Goal: Transaction & Acquisition: Purchase product/service

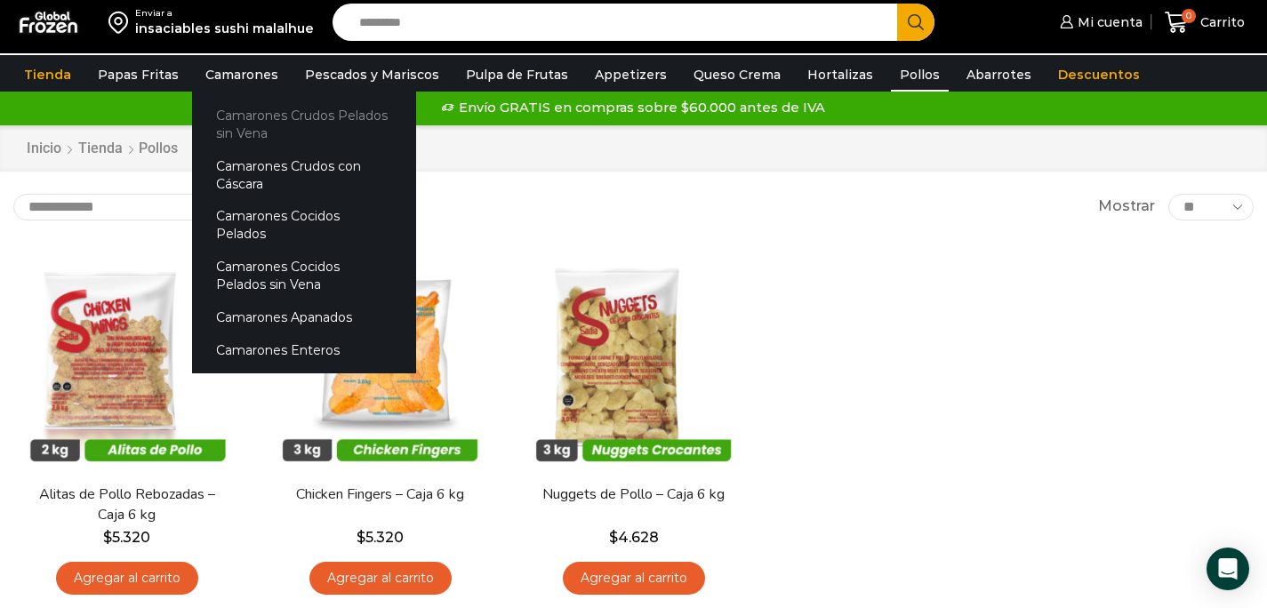
click at [225, 117] on link "Camarones Crudos Pelados sin Vena" at bounding box center [304, 124] width 224 height 51
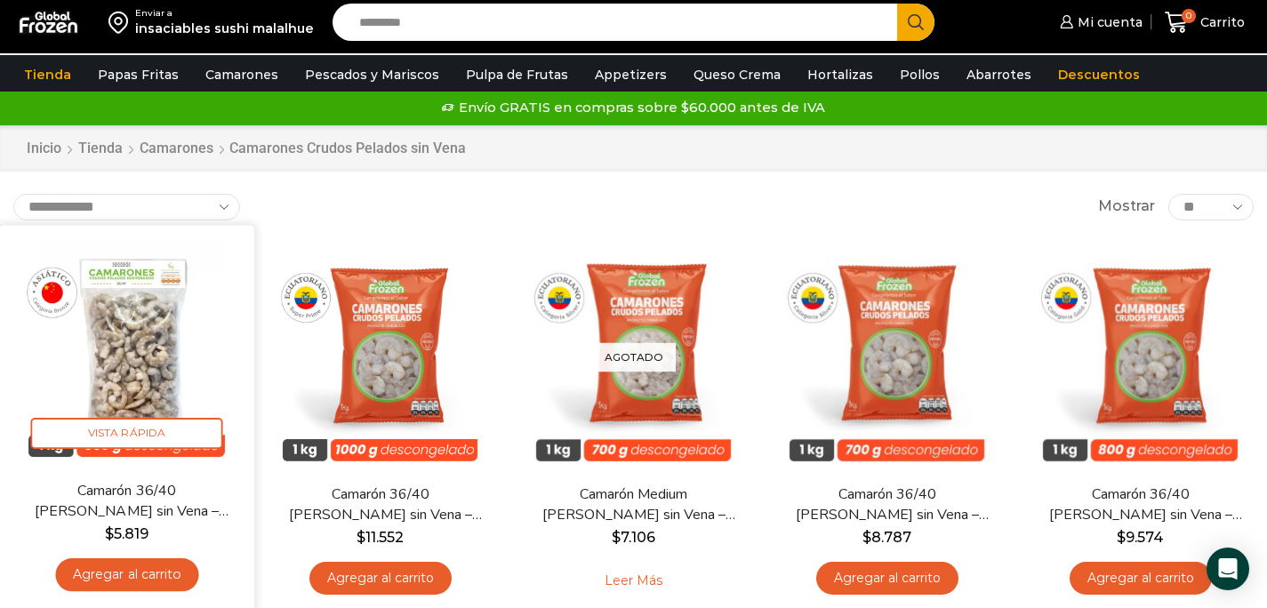
click at [173, 568] on link "Agregar al carrito" at bounding box center [126, 574] width 143 height 33
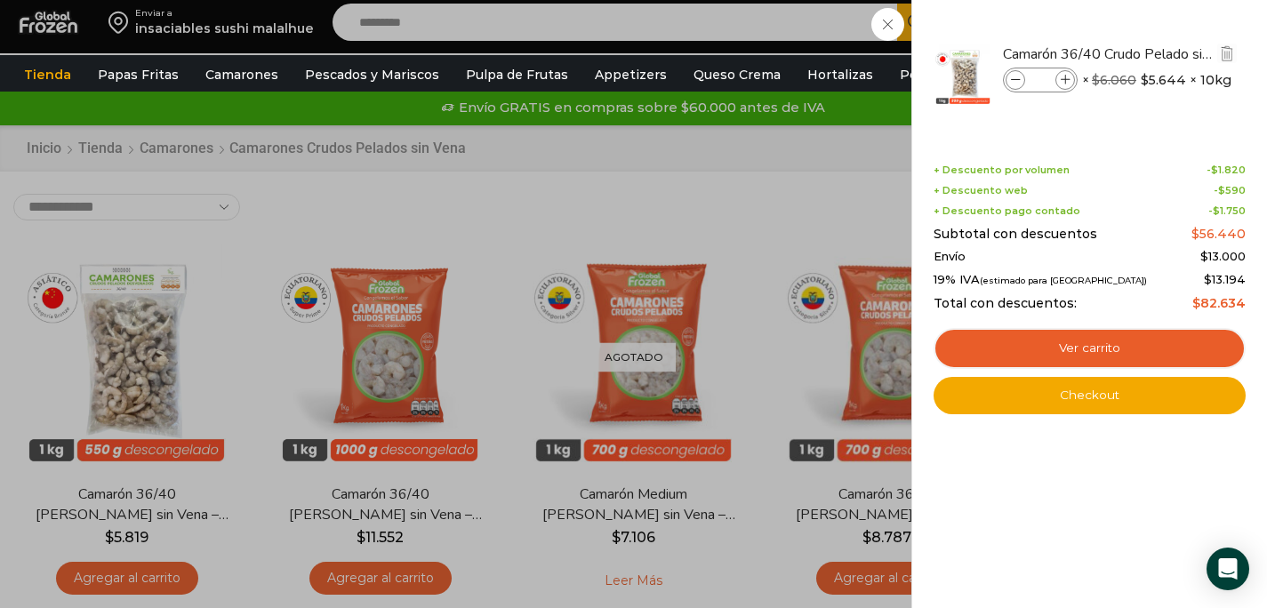
click at [1072, 82] on span at bounding box center [1066, 80] width 20 height 20
type input "*"
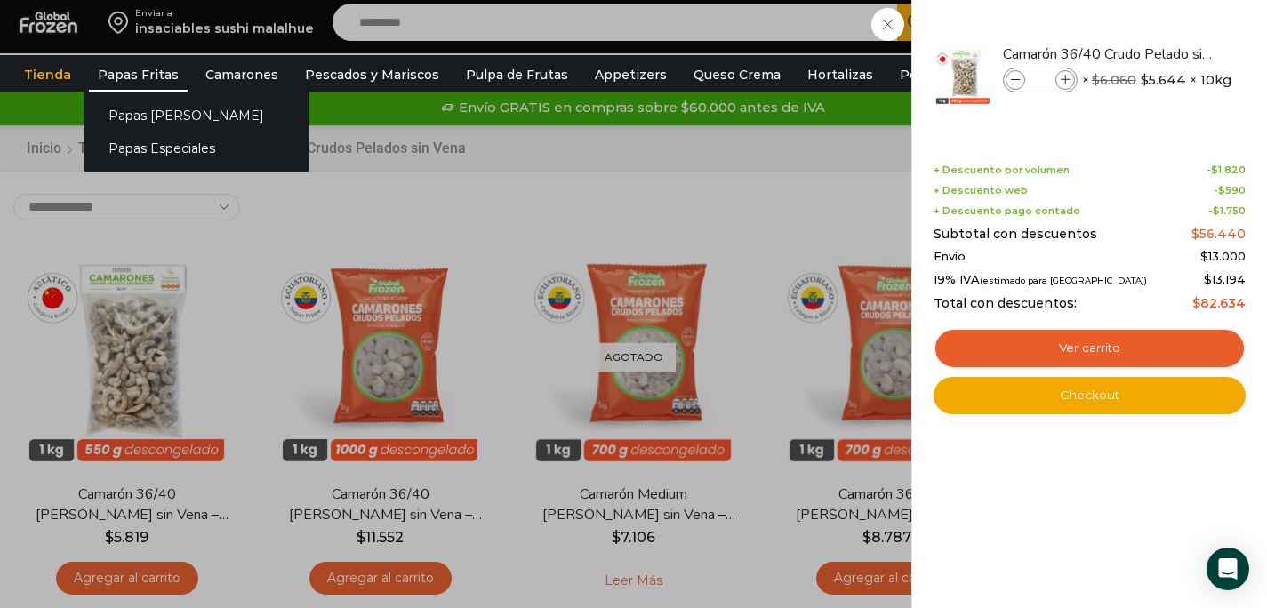
click at [120, 76] on link "Papas Fritas" at bounding box center [138, 75] width 99 height 34
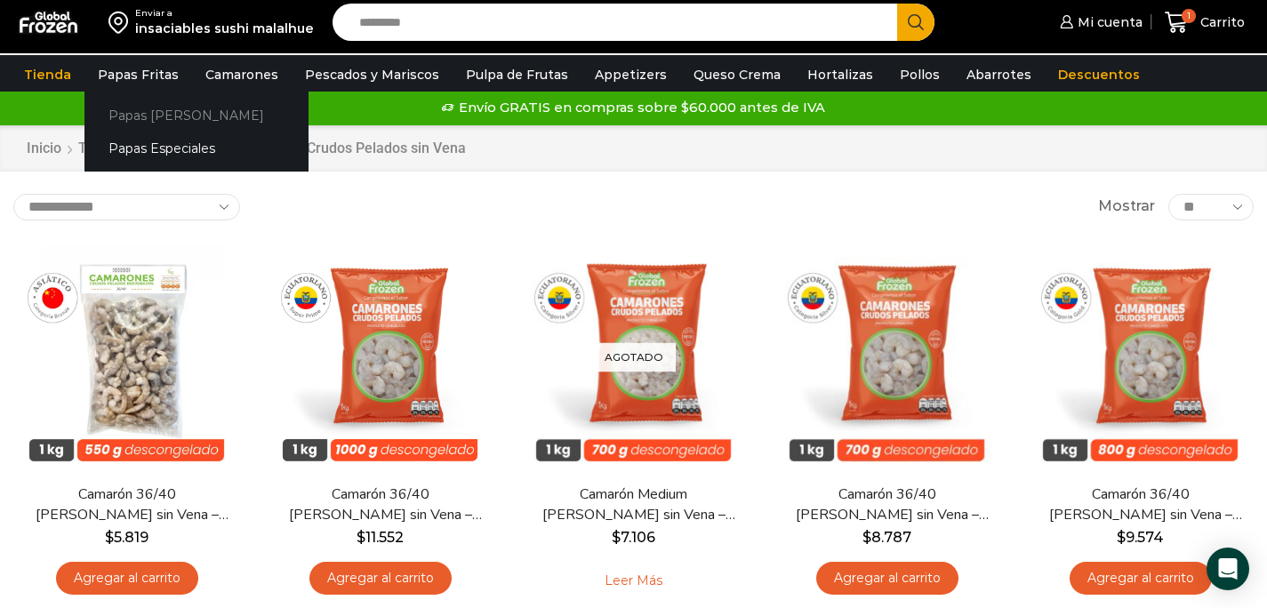
click at [124, 113] on link "Papas [PERSON_NAME]" at bounding box center [196, 115] width 224 height 33
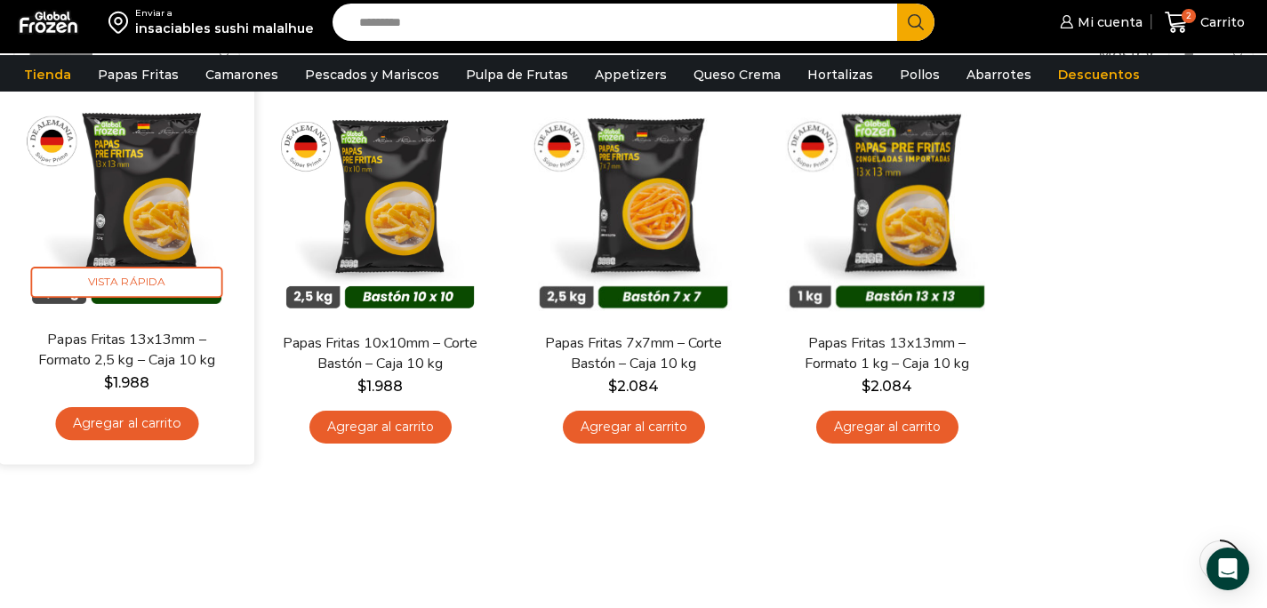
scroll to position [195, 0]
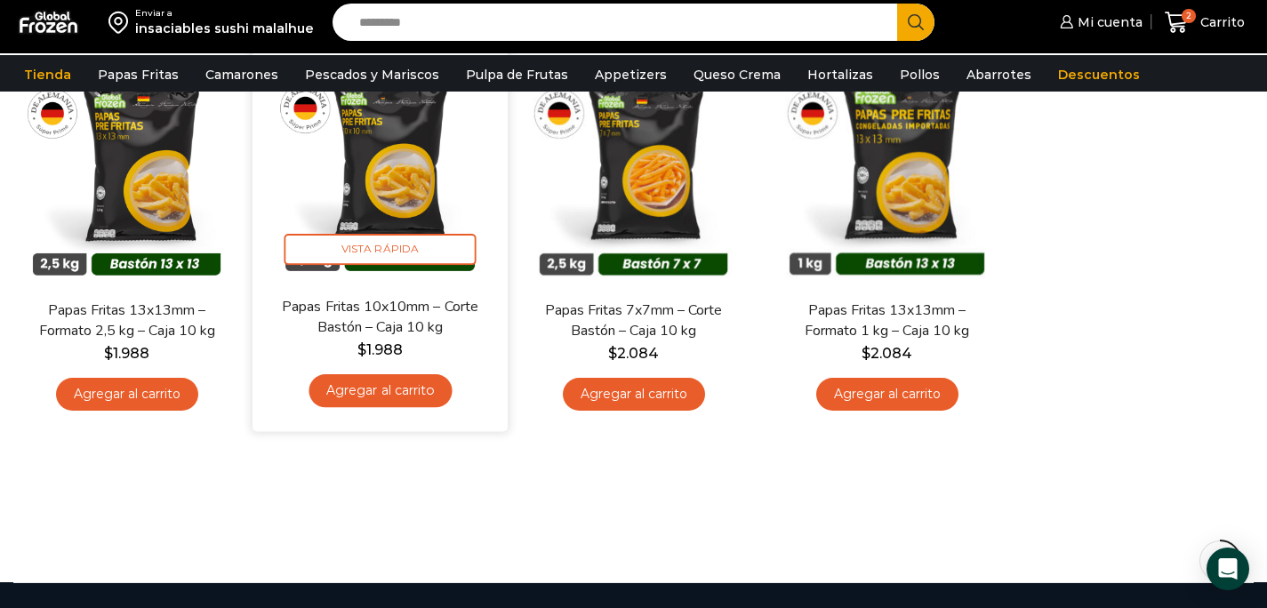
click at [426, 387] on link "Agregar al carrito" at bounding box center [380, 390] width 143 height 33
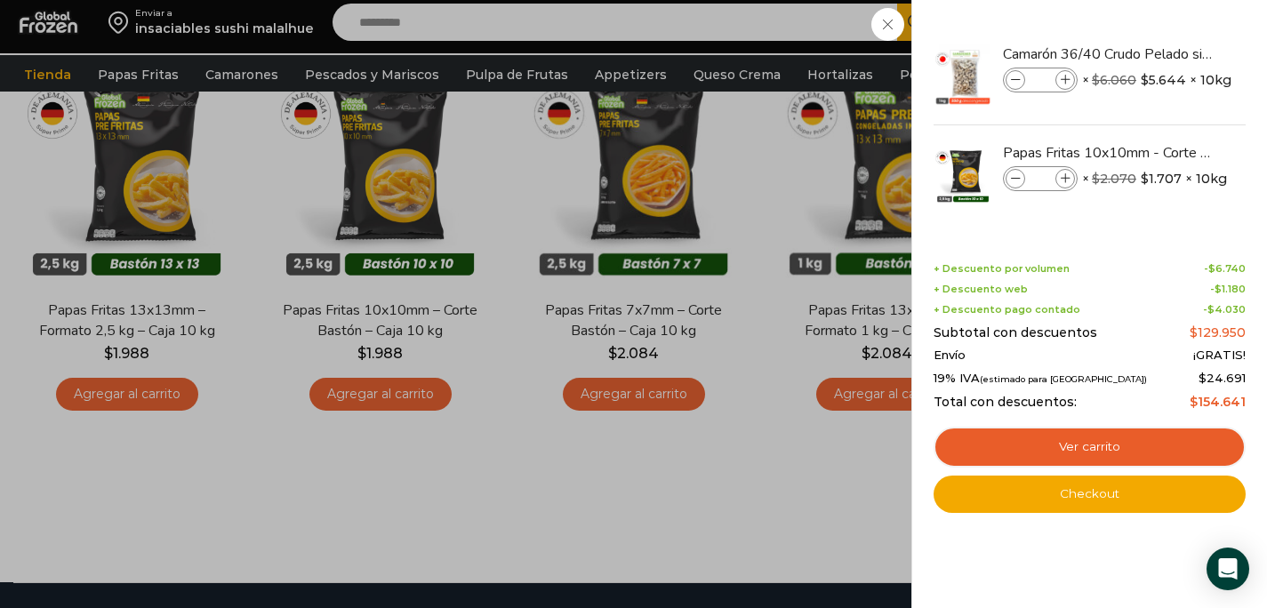
click at [1161, 44] on div "3 Carrito 3 3 Shopping Cart *" at bounding box center [1205, 23] width 89 height 42
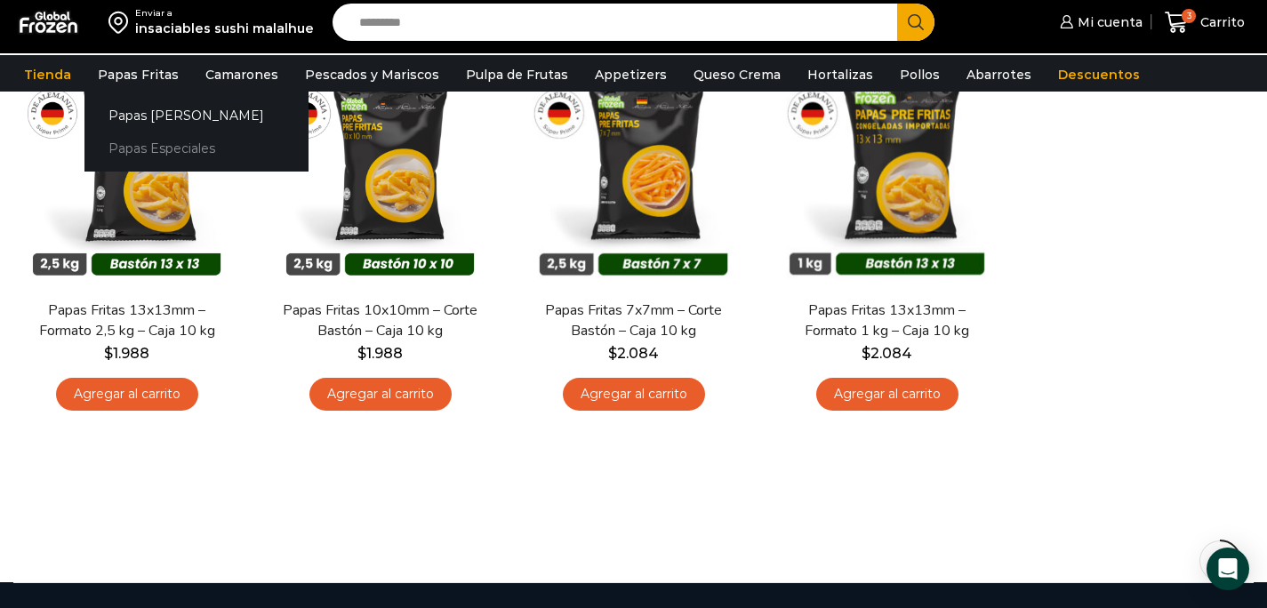
click at [154, 141] on link "Papas Especiales" at bounding box center [196, 148] width 224 height 33
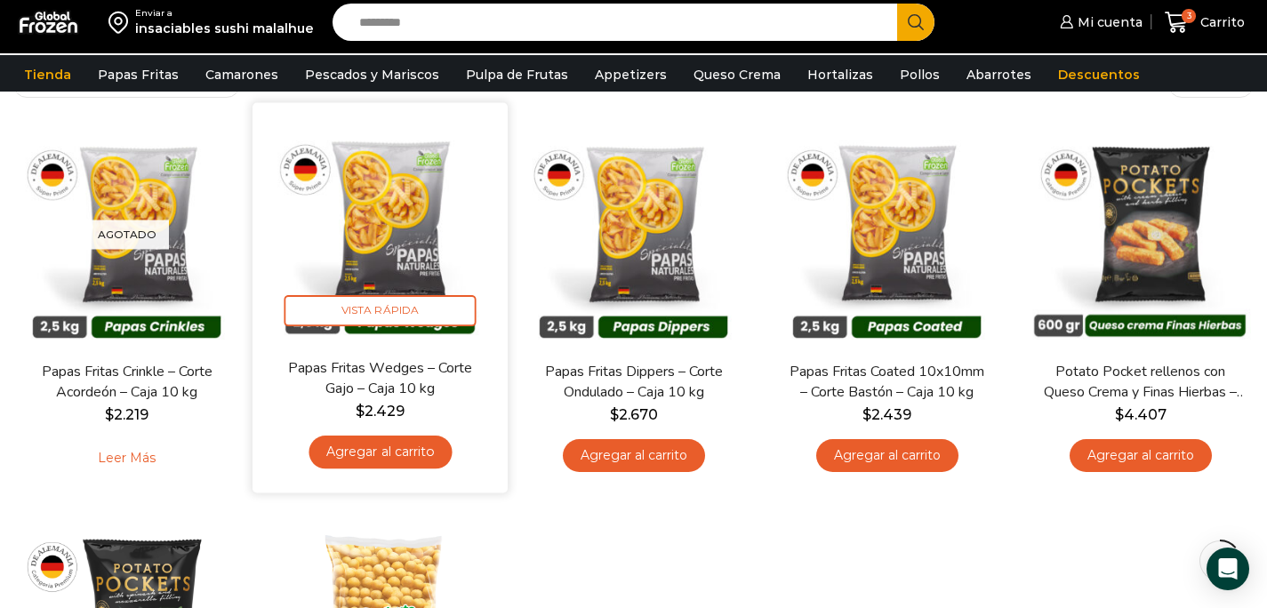
scroll to position [149, 0]
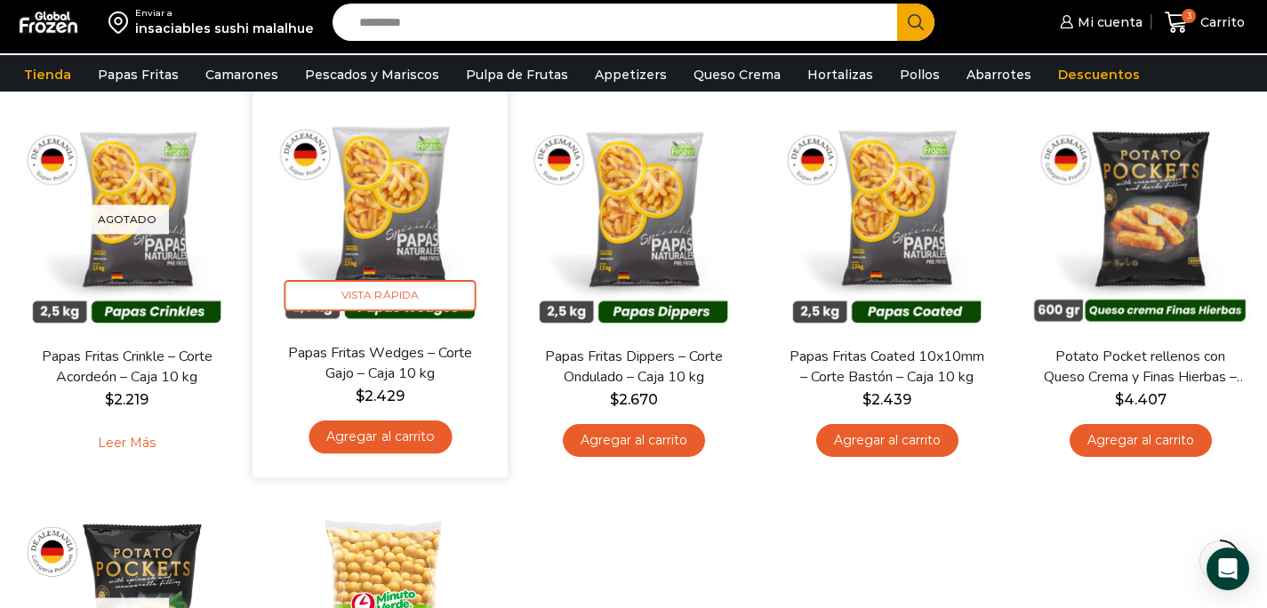
click at [435, 430] on link "Agregar al carrito" at bounding box center [380, 437] width 143 height 33
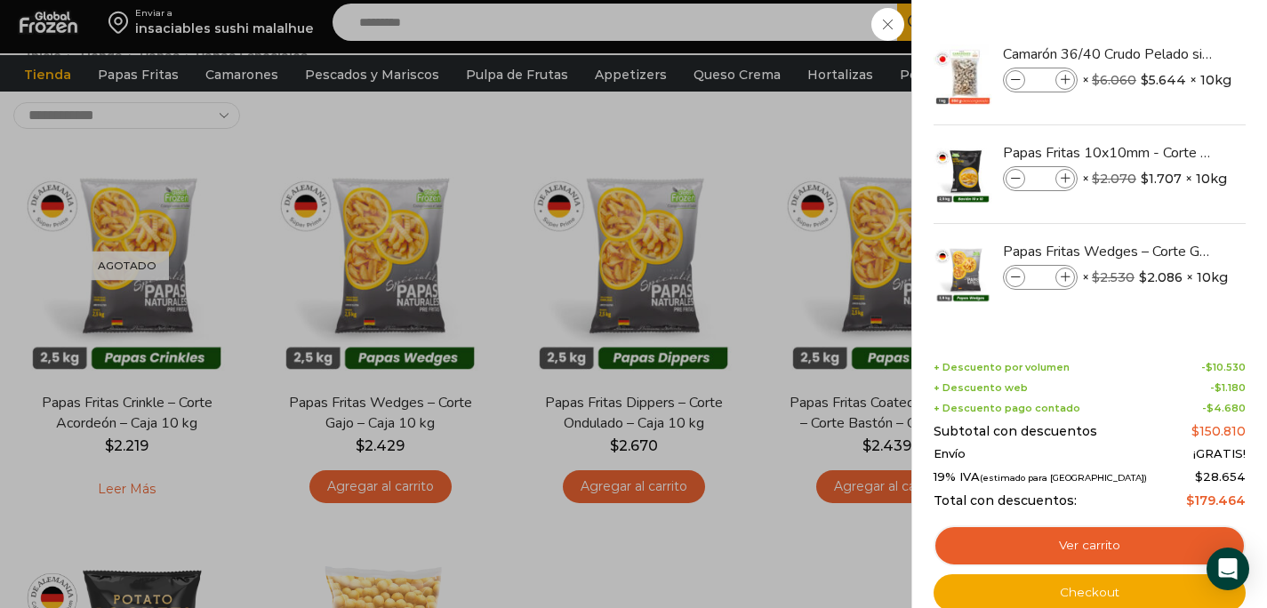
scroll to position [99, 0]
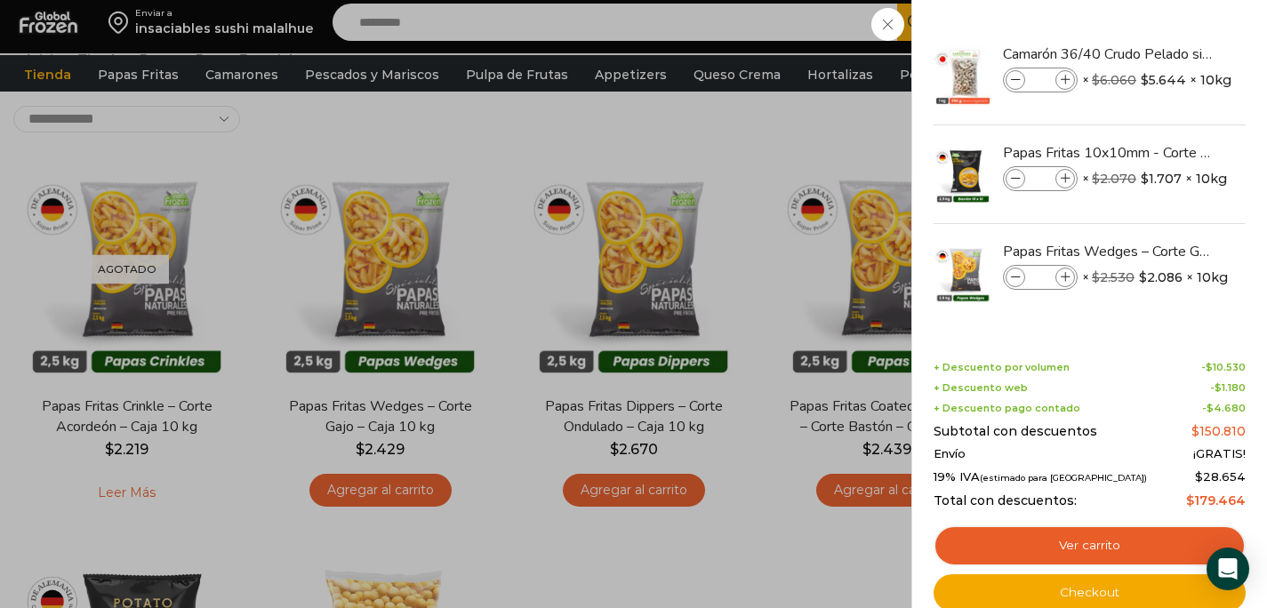
click at [1161, 44] on div "4 Carrito 4 4 Shopping Cart *" at bounding box center [1205, 23] width 89 height 42
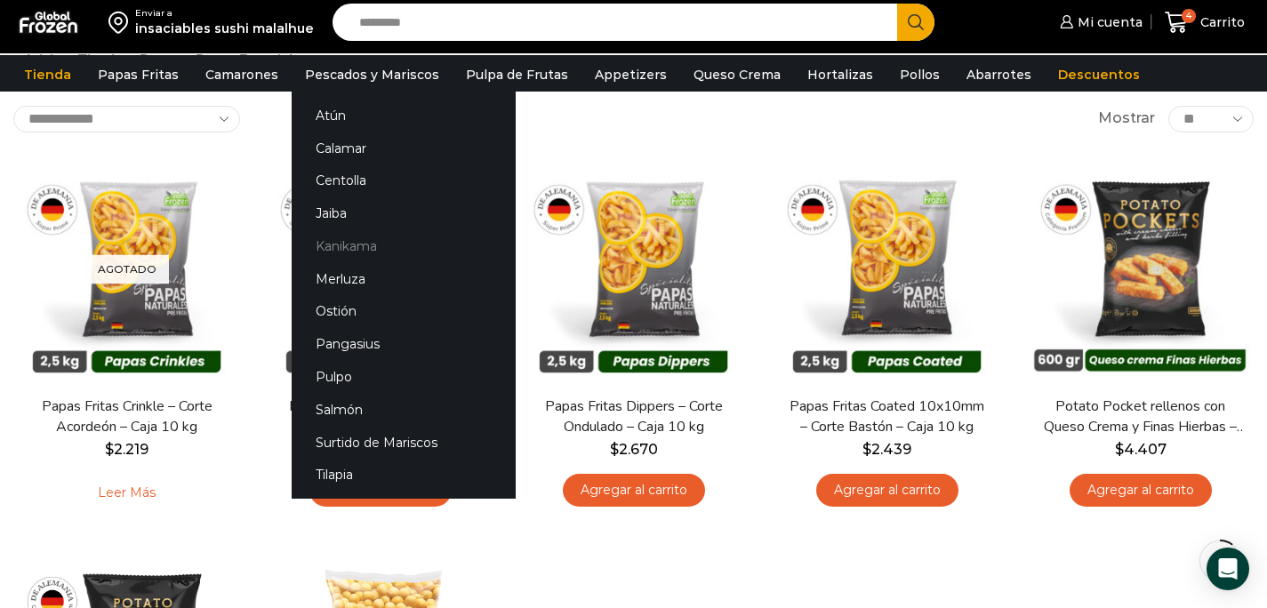
click at [355, 242] on link "Kanikama" at bounding box center [404, 246] width 224 height 33
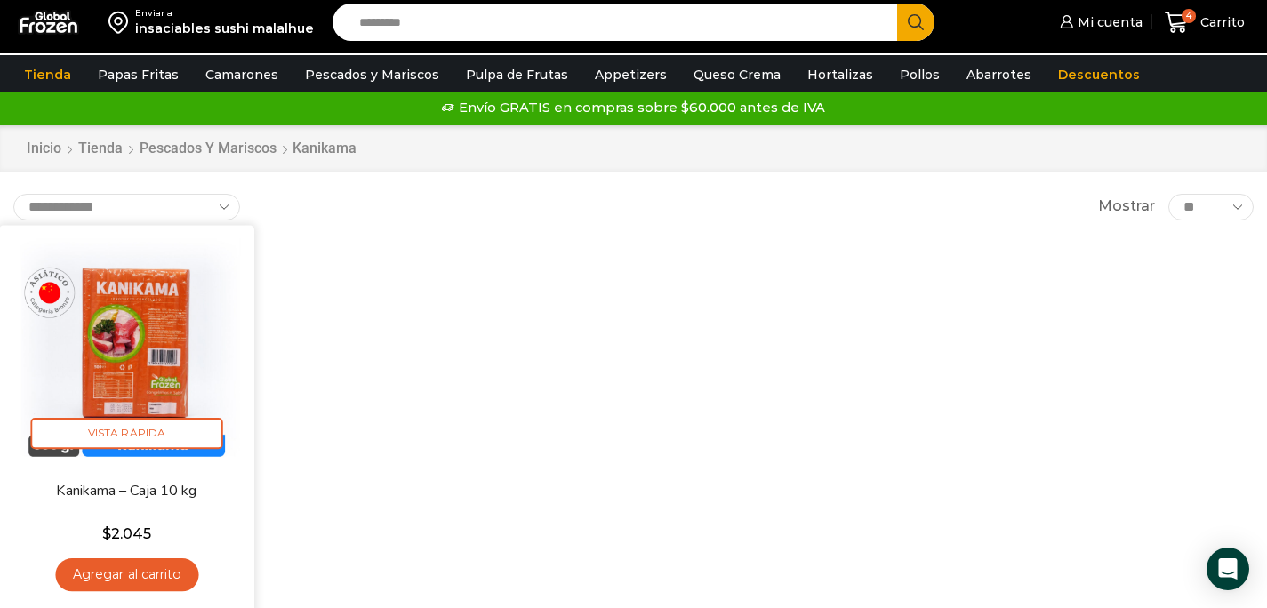
click at [131, 581] on link "Agregar al carrito" at bounding box center [126, 574] width 143 height 33
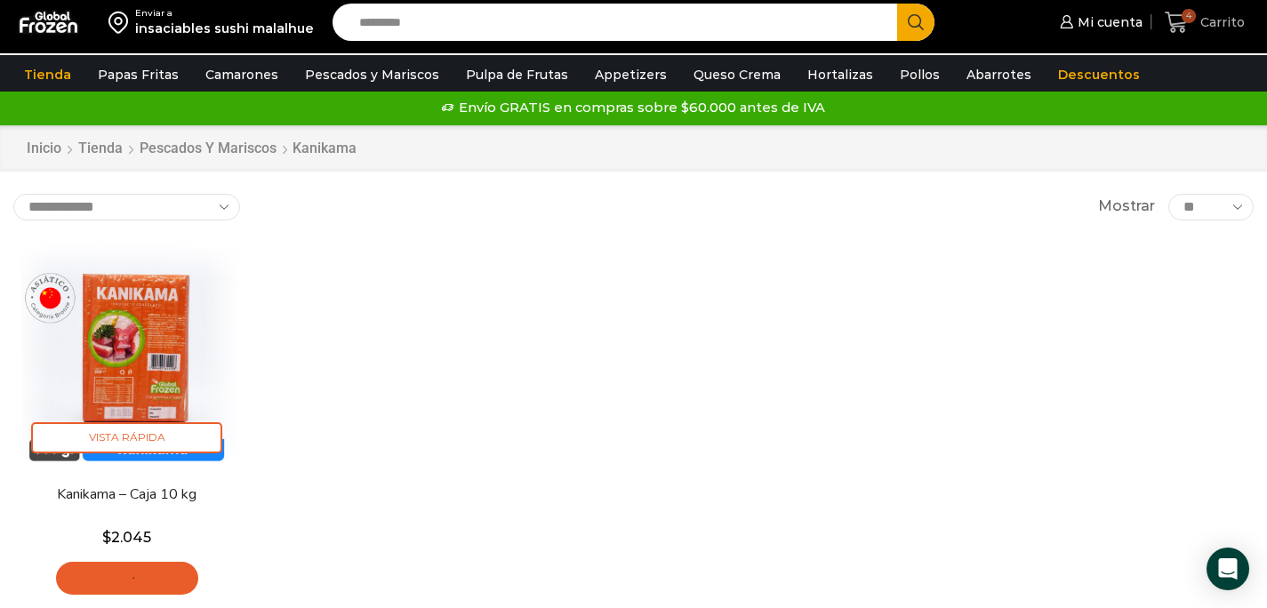
click at [1217, 22] on span "Carrito" at bounding box center [1220, 22] width 49 height 18
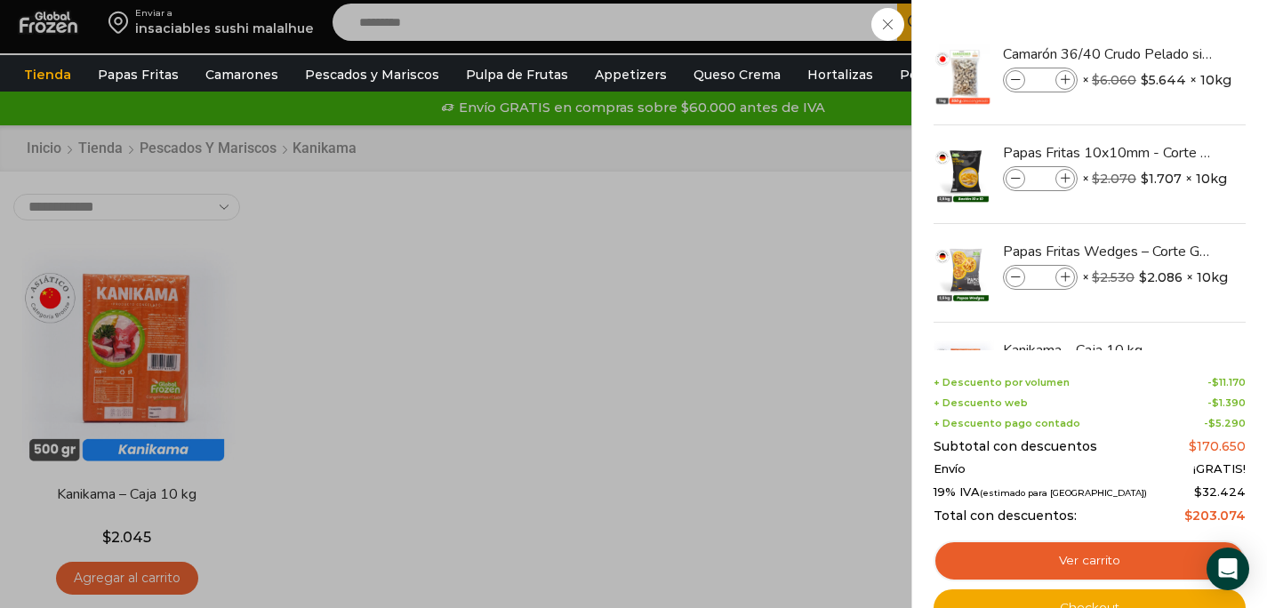
click at [1161, 44] on div "5 [GEOGRAPHIC_DATA] 5 5 Shopping Cart *" at bounding box center [1205, 23] width 89 height 42
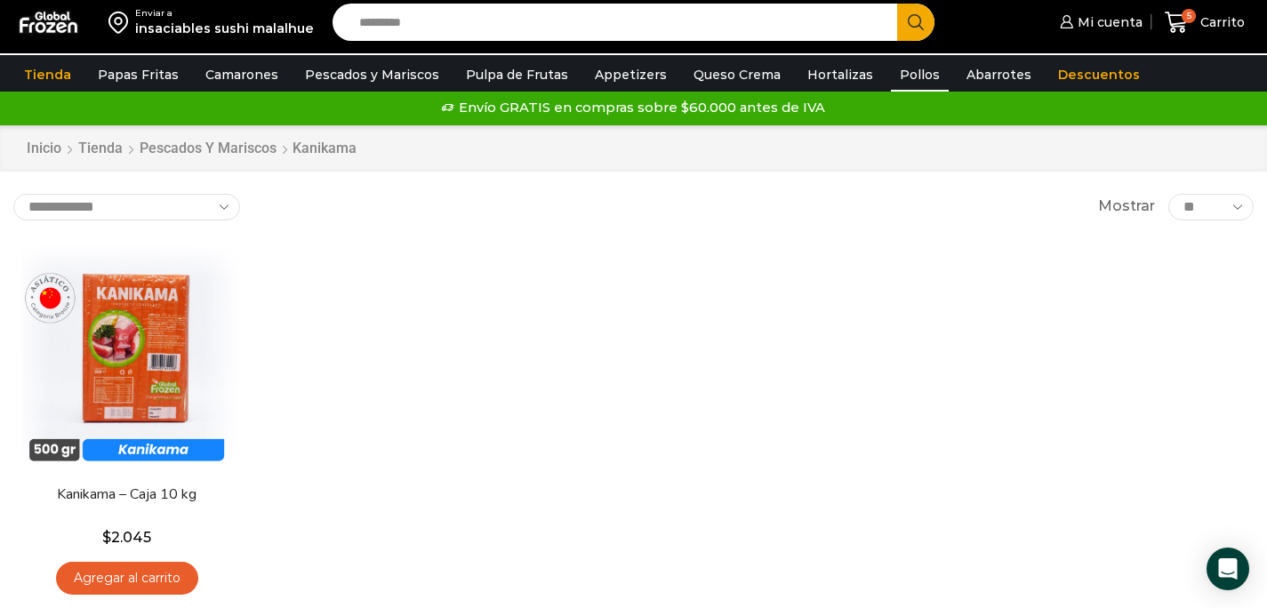
click at [895, 70] on link "Pollos" at bounding box center [920, 75] width 58 height 34
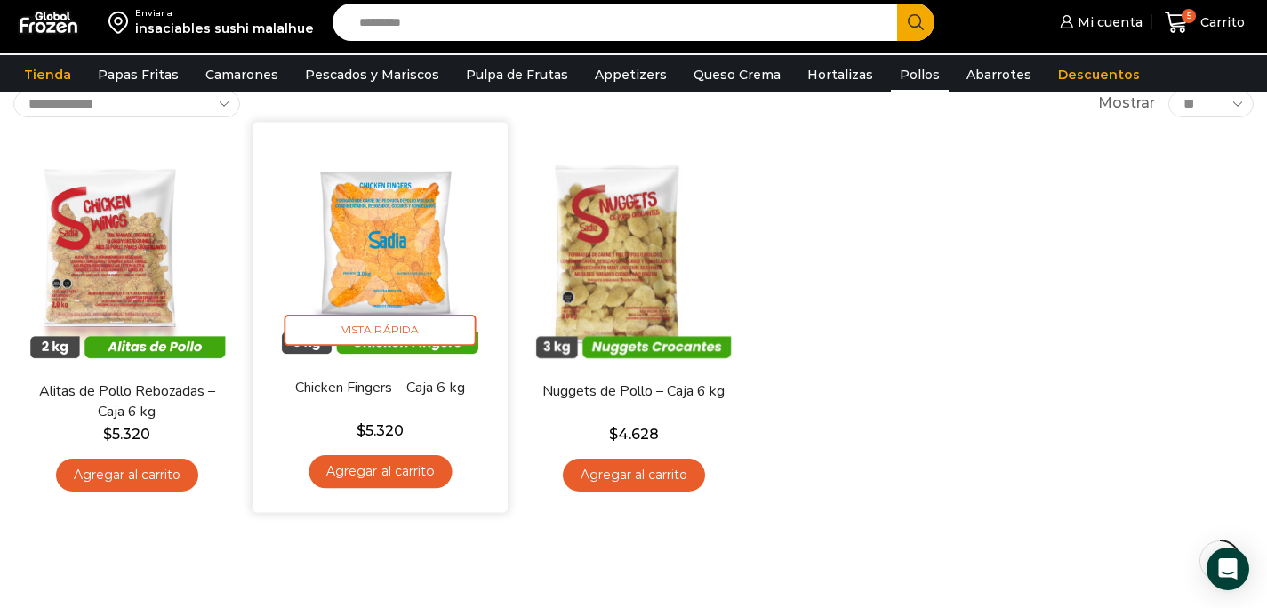
scroll to position [121, 0]
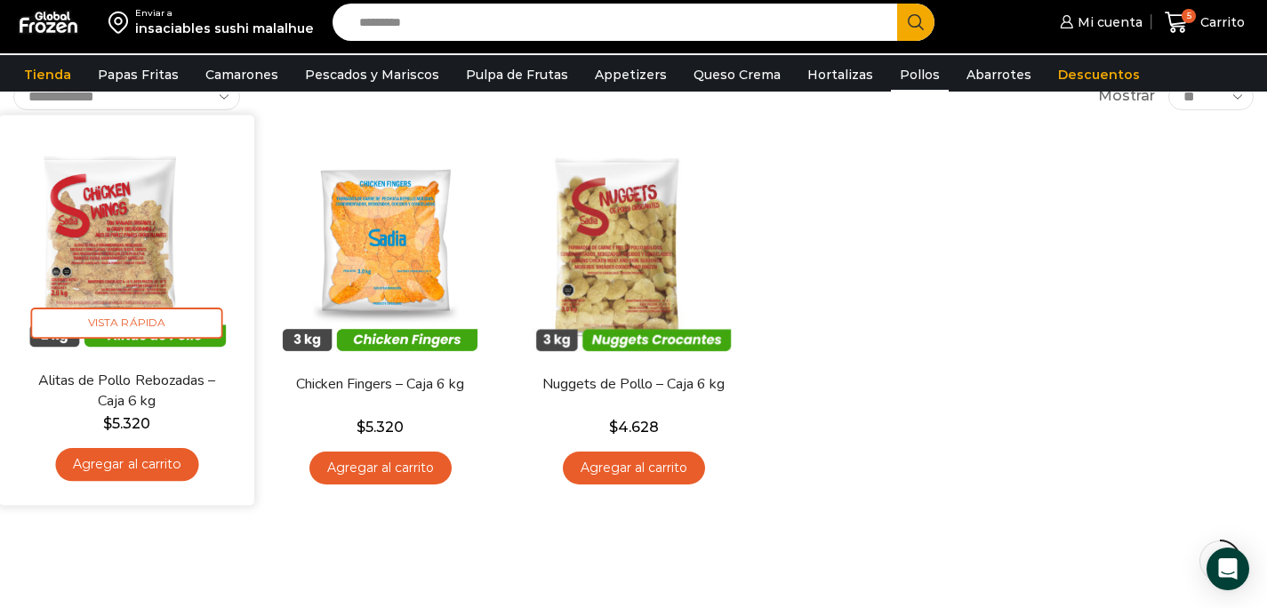
click at [187, 463] on link "Agregar al carrito" at bounding box center [126, 464] width 143 height 33
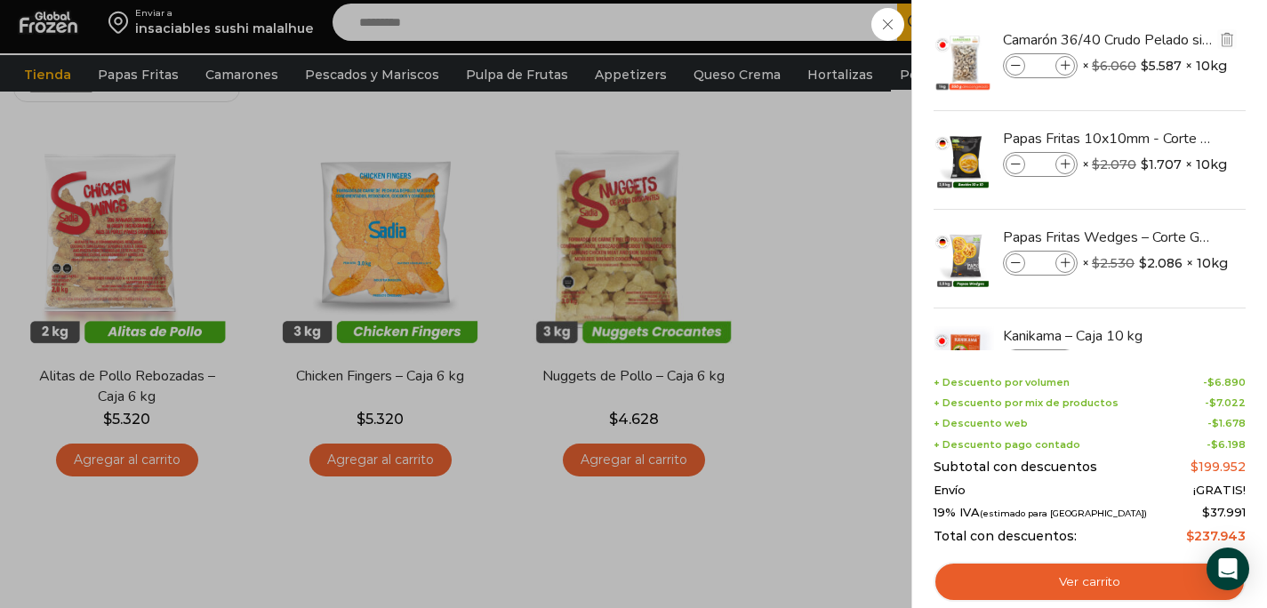
scroll to position [0, 0]
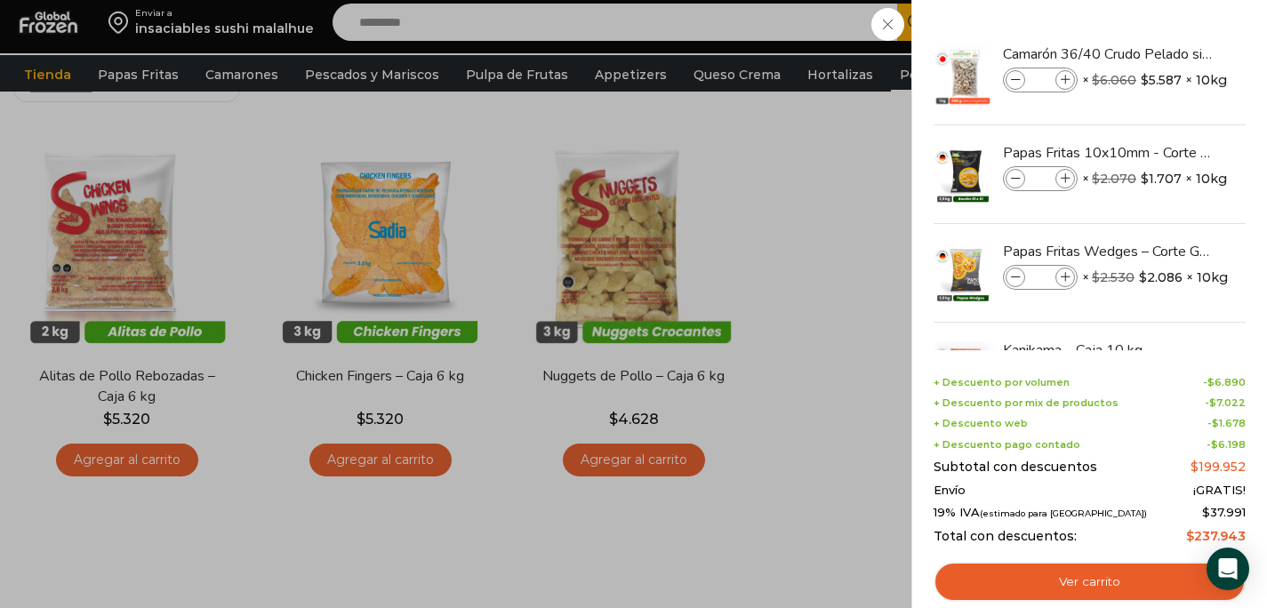
click at [1161, 44] on div "6 Carrito 6 6 Shopping Cart *" at bounding box center [1205, 23] width 89 height 42
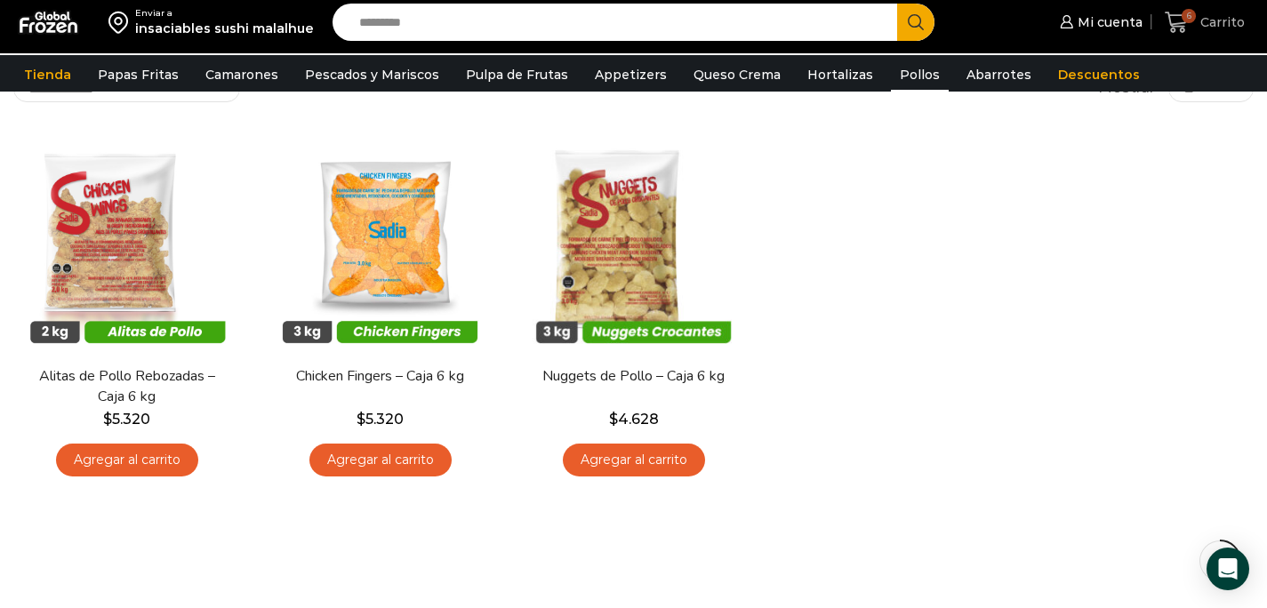
click at [1232, 28] on span "Carrito" at bounding box center [1220, 22] width 49 height 18
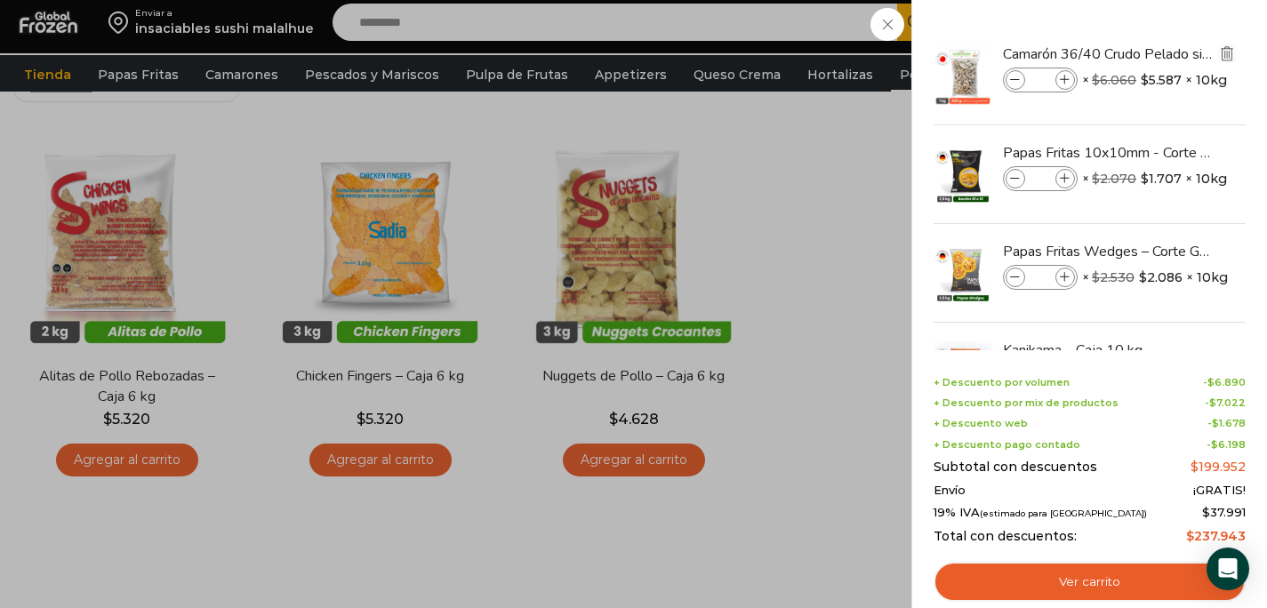
click at [1225, 51] on img "Eliminar Camarón 36/40 Crudo Pelado sin Vena - Bronze - Caja 10 kg del carrito" at bounding box center [1227, 53] width 16 height 16
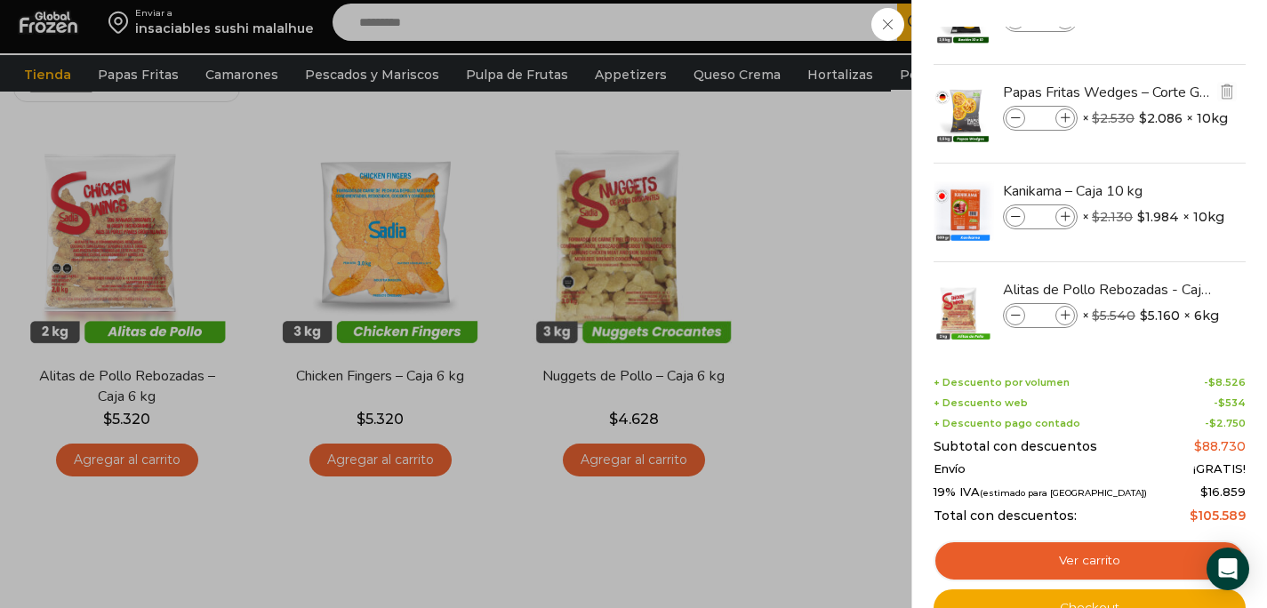
scroll to position [84, 0]
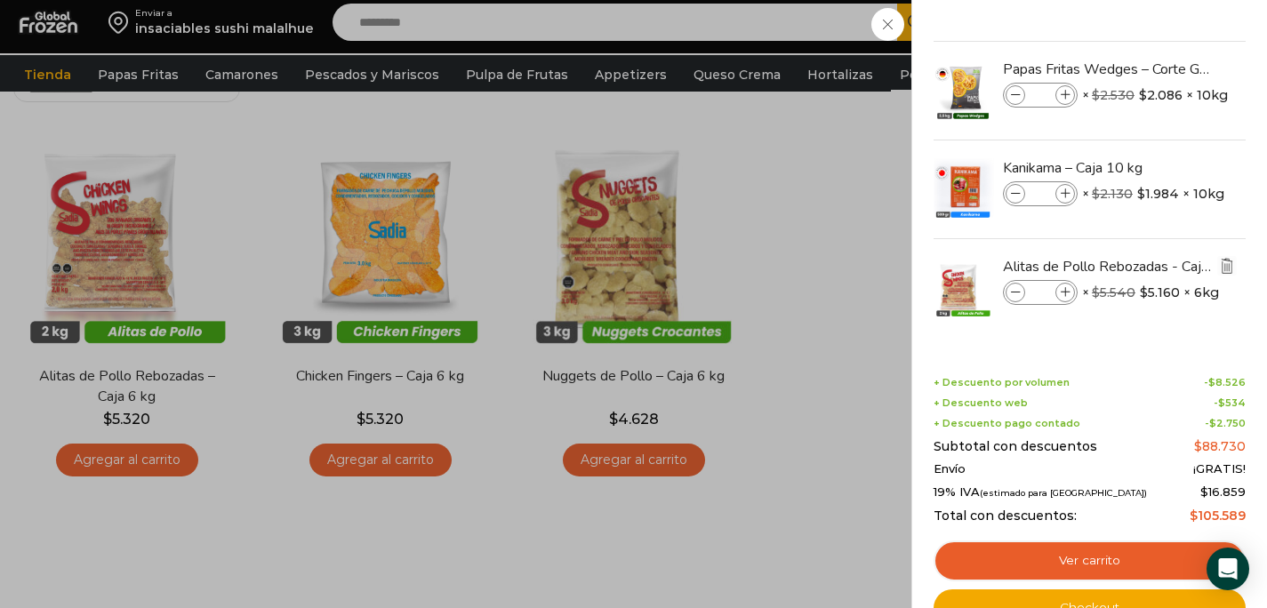
click at [1222, 262] on img "Eliminar Alitas de Pollo Rebozadas - Caja 6 kg del carrito" at bounding box center [1227, 266] width 16 height 16
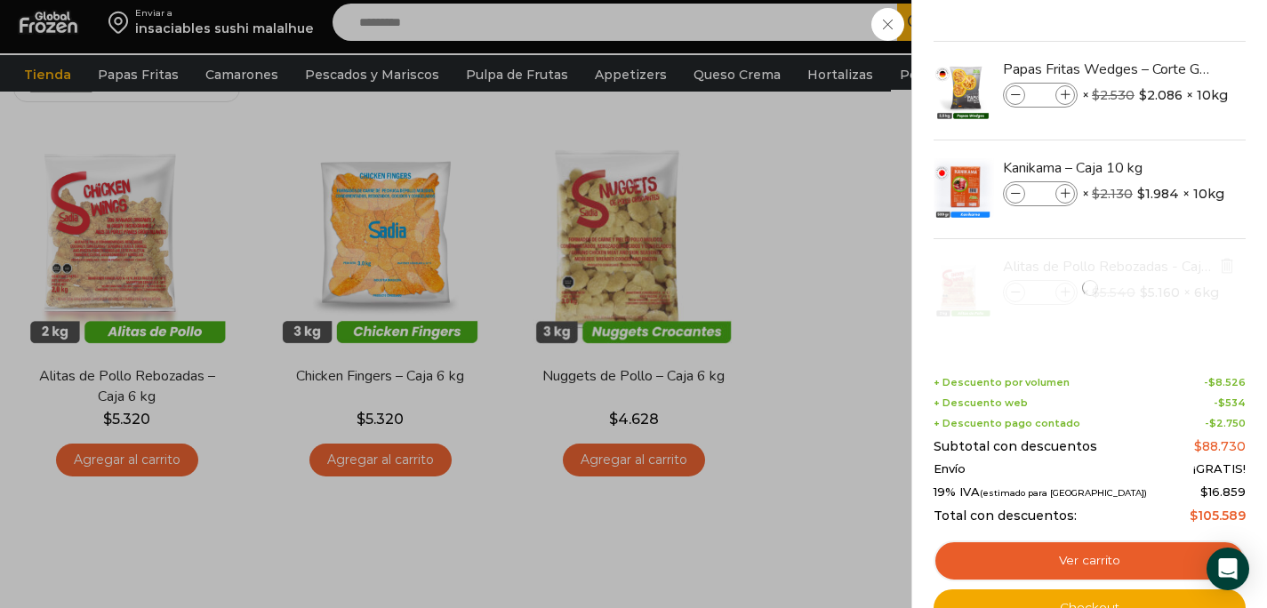
scroll to position [0, 0]
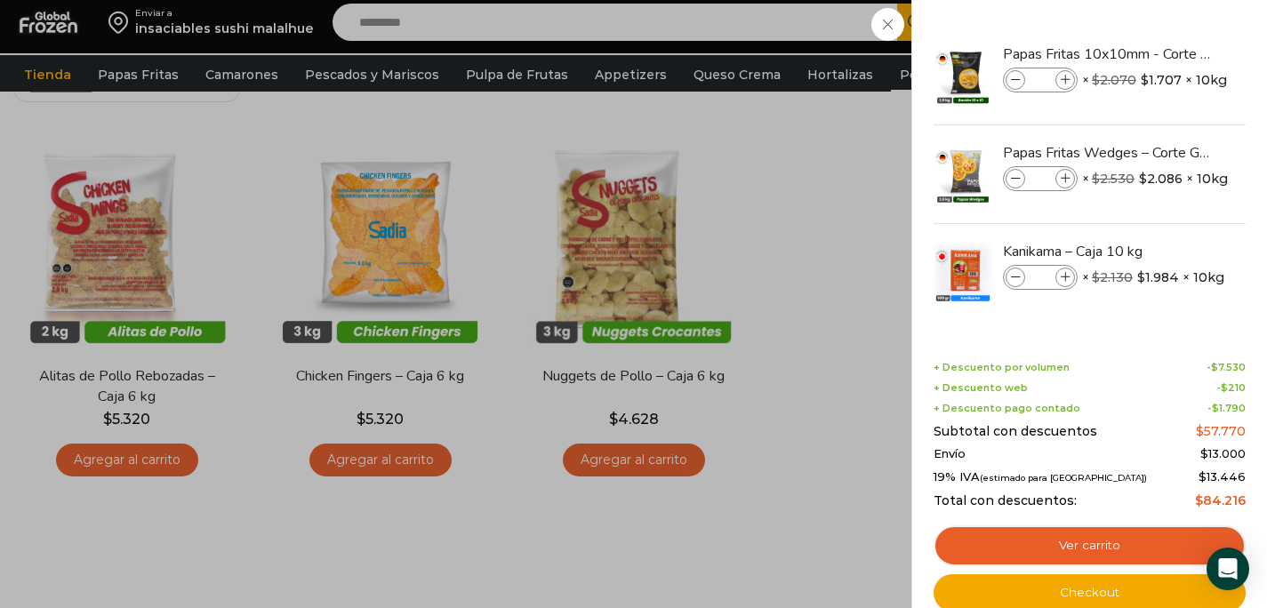
click at [1161, 26] on div "3 Carrito 3 3 Shopping Cart *" at bounding box center [1205, 23] width 89 height 42
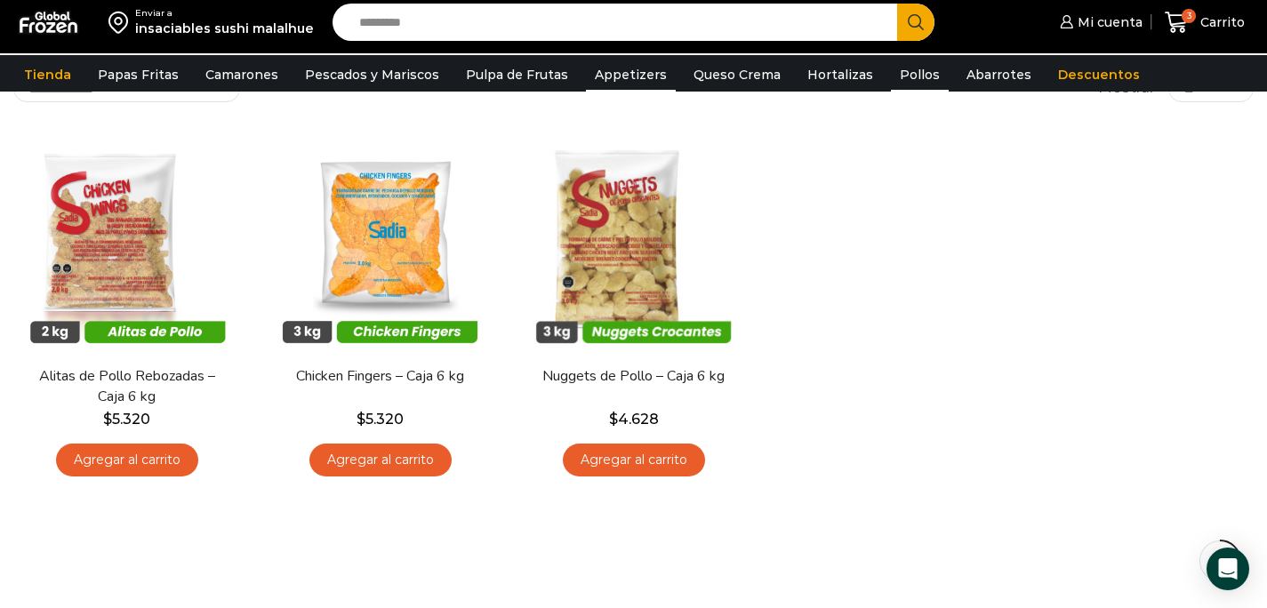
click at [621, 65] on link "Appetizers" at bounding box center [631, 75] width 90 height 34
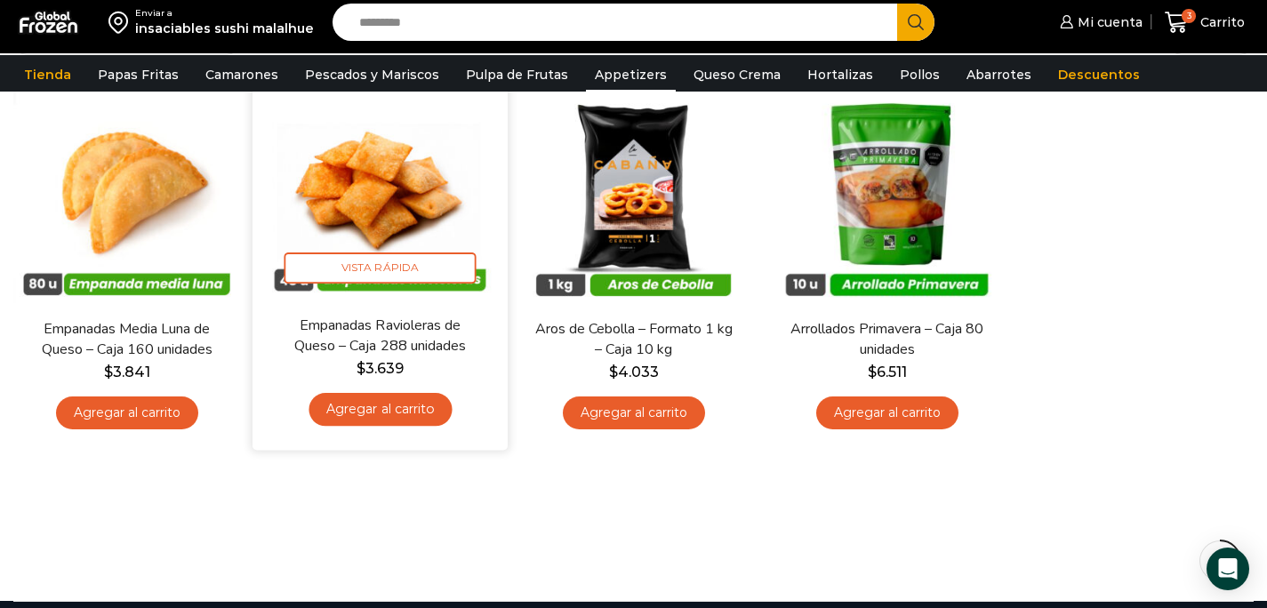
scroll to position [211, 0]
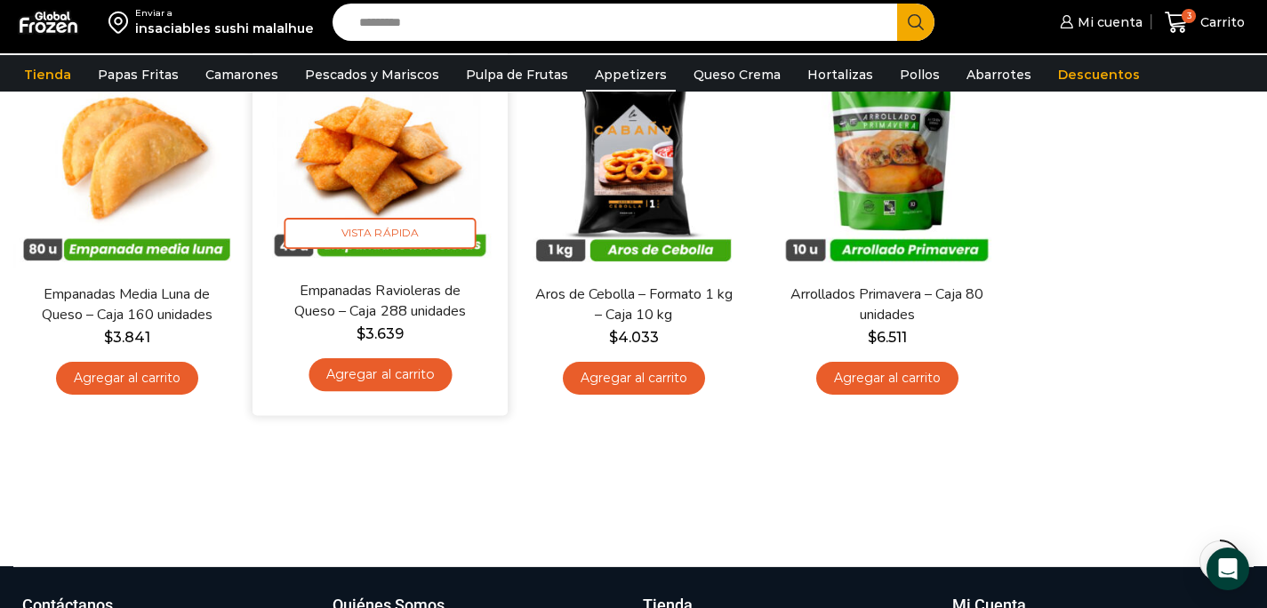
click at [412, 377] on link "Agregar al carrito" at bounding box center [380, 374] width 143 height 33
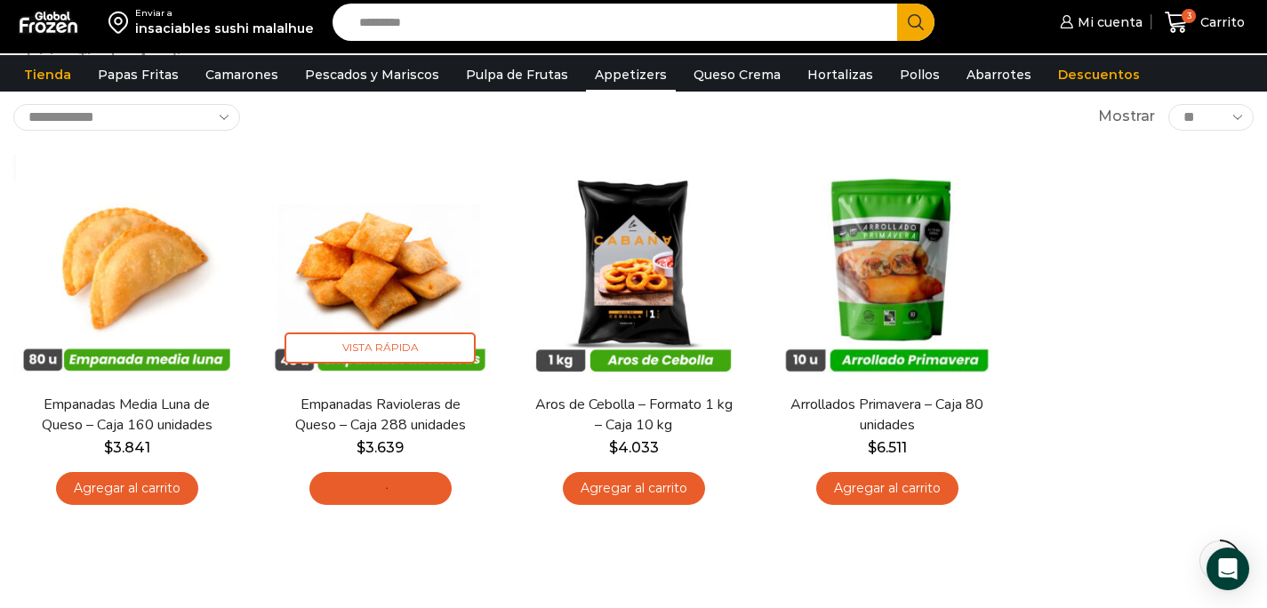
scroll to position [97, 0]
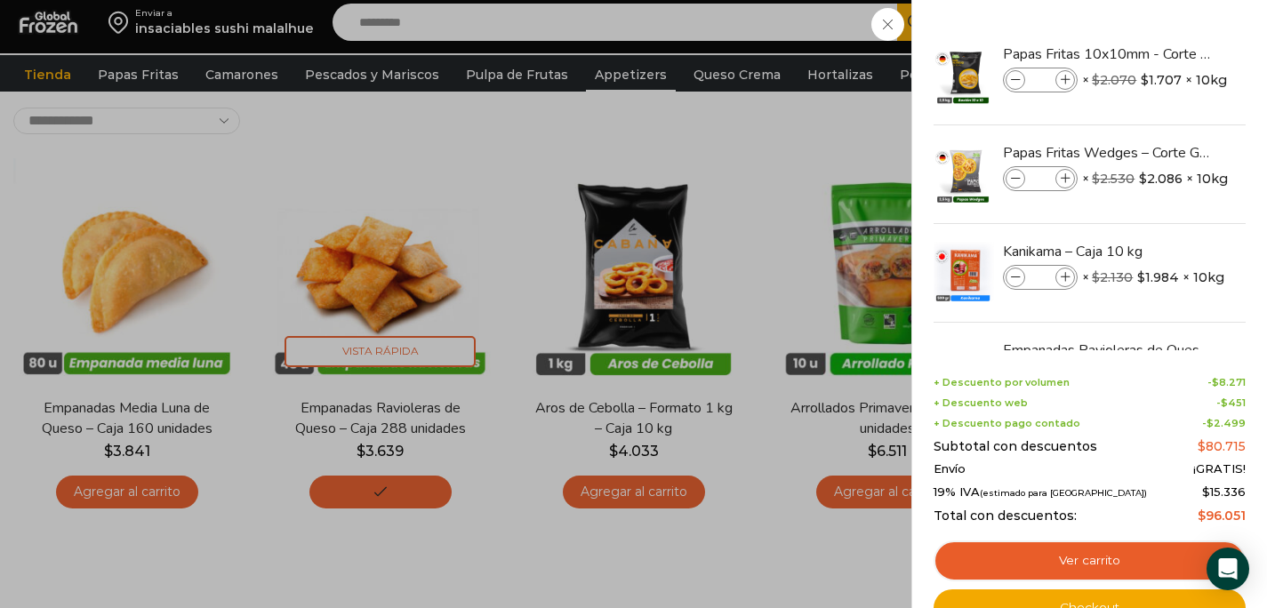
click at [1217, 24] on div "4 Shopping Cart Papas Fritas 10x10mm - Corte Bastón - Caja 10 kg Papas Fritas 1…" at bounding box center [1090, 304] width 356 height 608
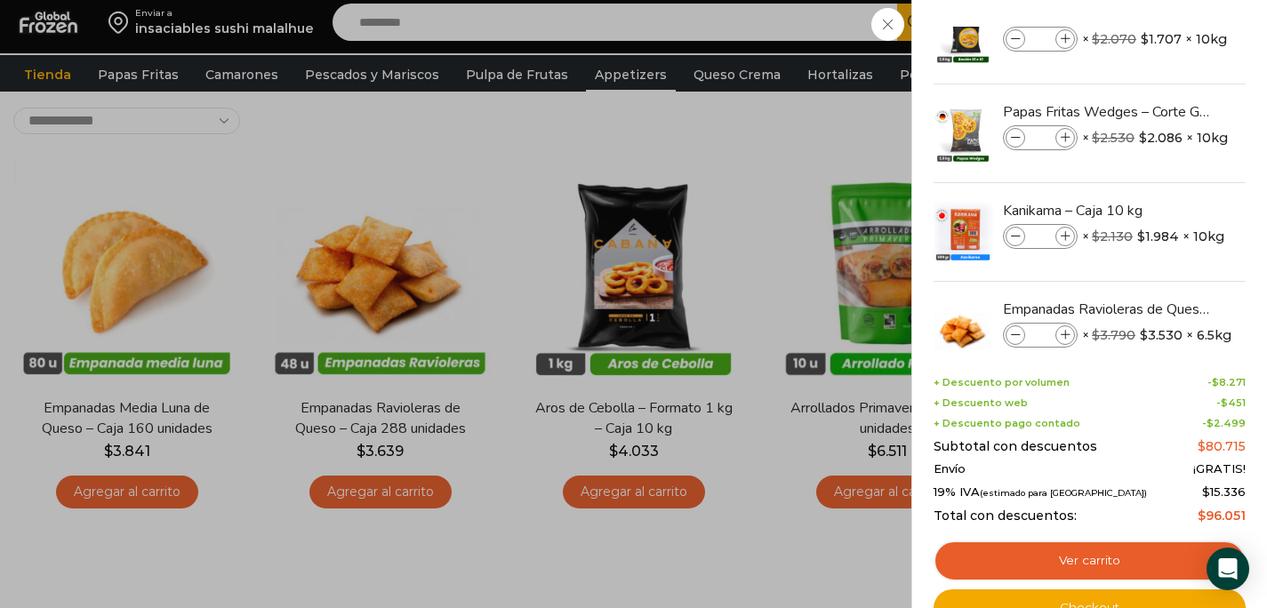
scroll to position [0, 0]
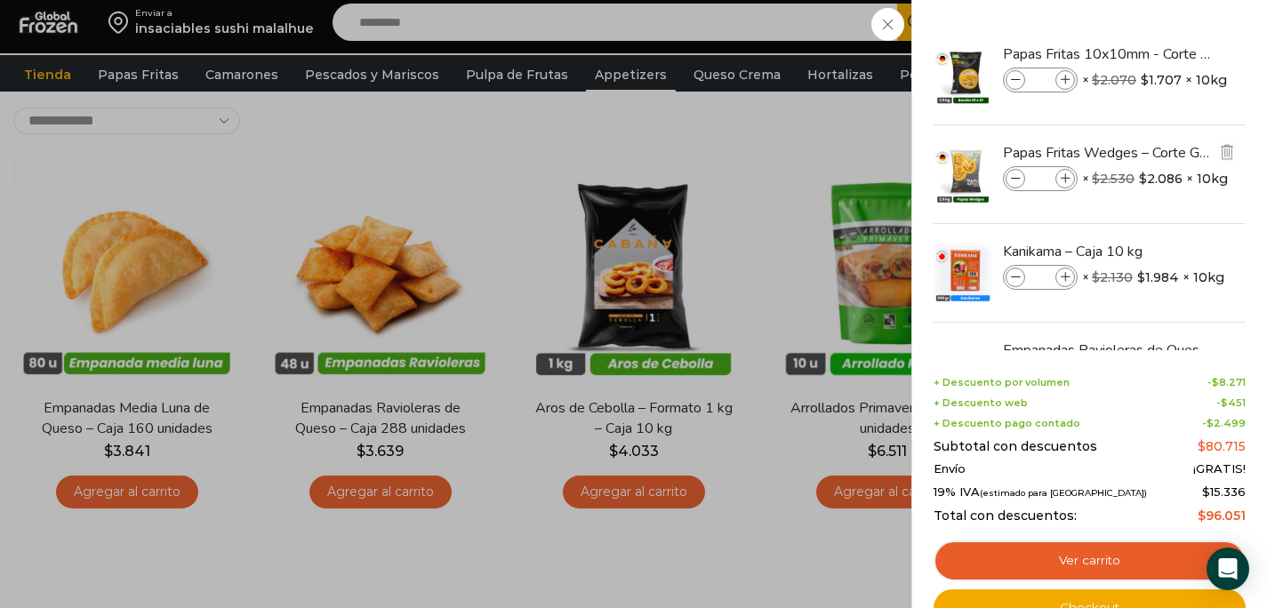
click at [1065, 175] on icon at bounding box center [1066, 179] width 10 height 10
type input "*"
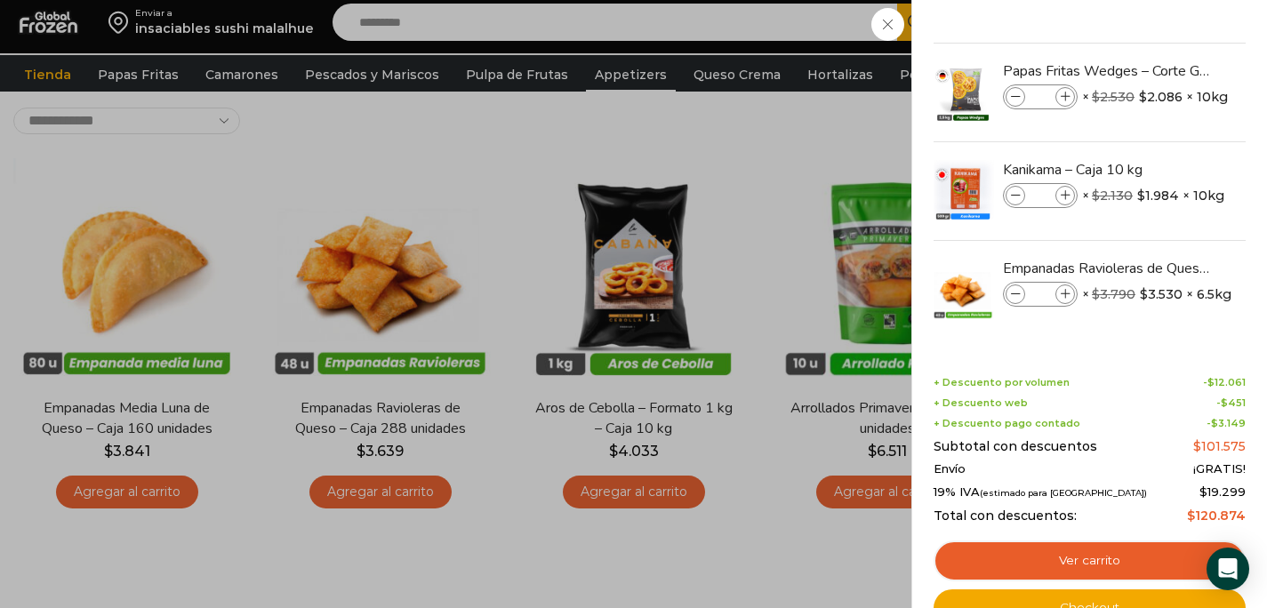
scroll to position [84, 0]
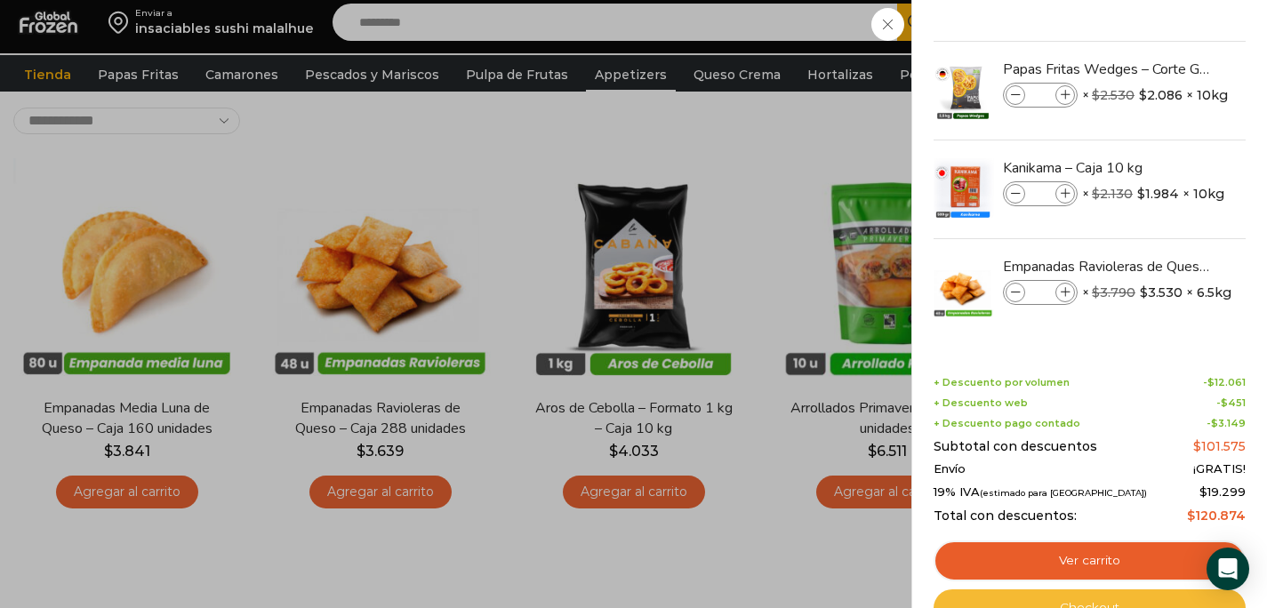
click at [1091, 596] on link "Checkout" at bounding box center [1090, 608] width 312 height 37
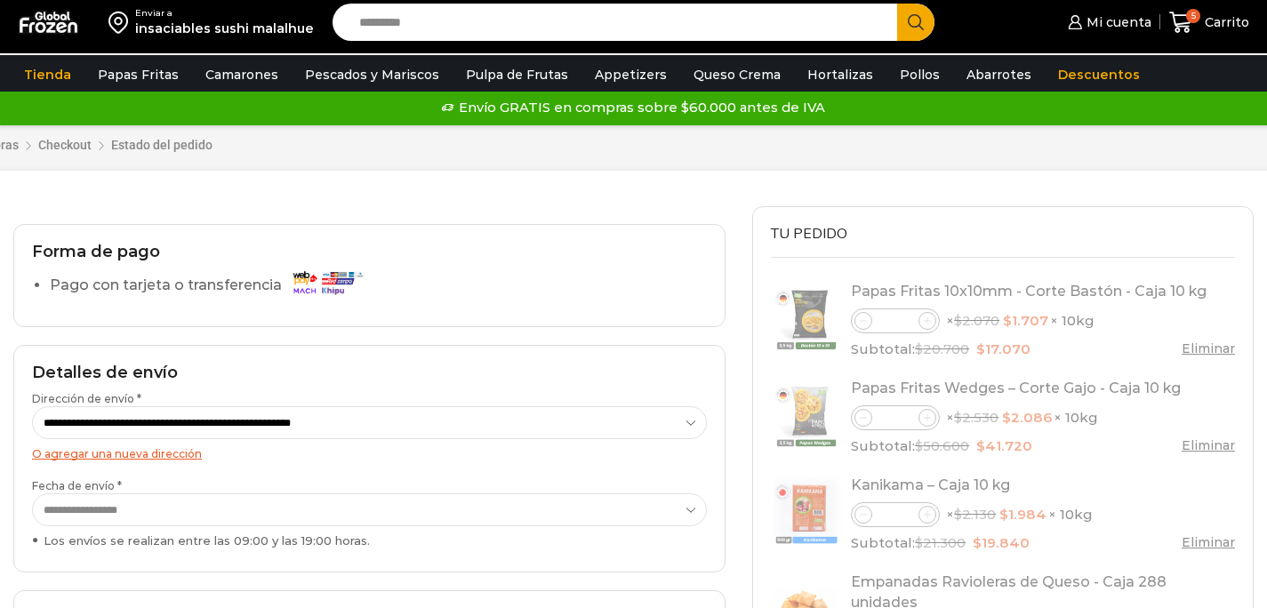
select select "*"
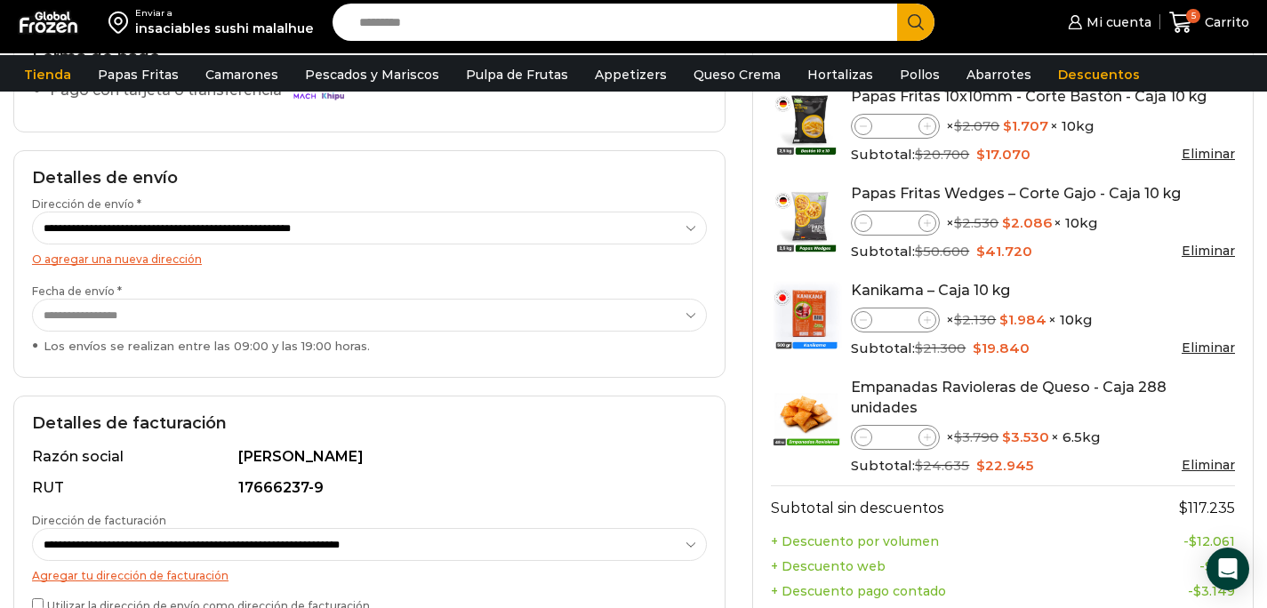
scroll to position [208, 0]
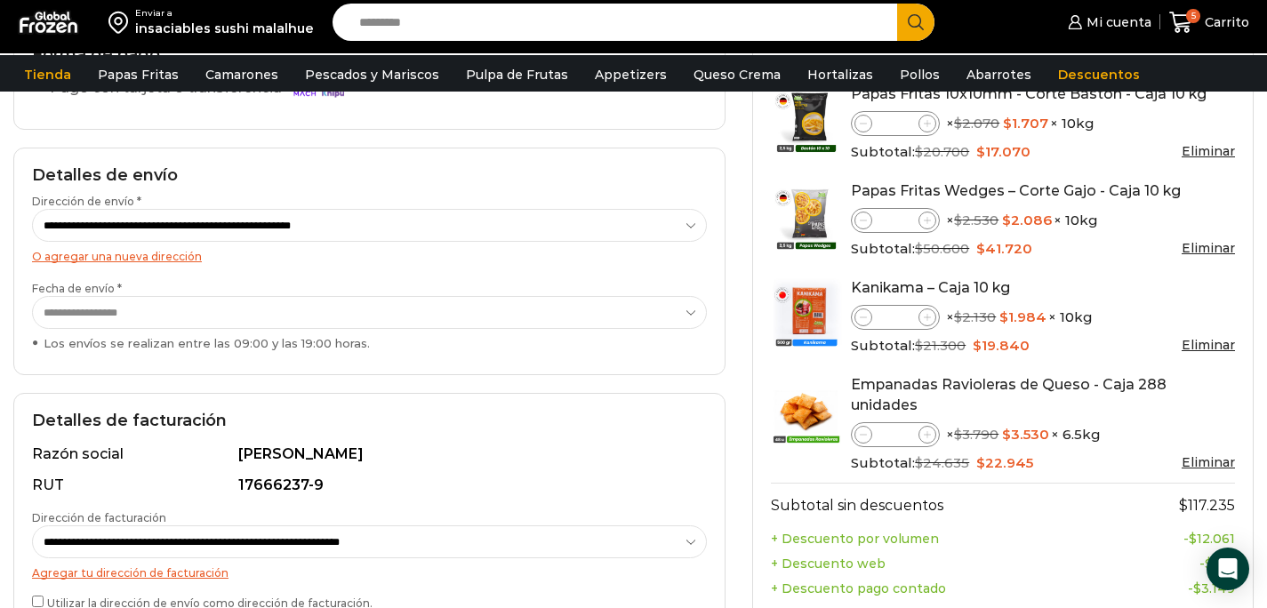
click at [927, 126] on icon at bounding box center [928, 124] width 8 height 8
type input "*"
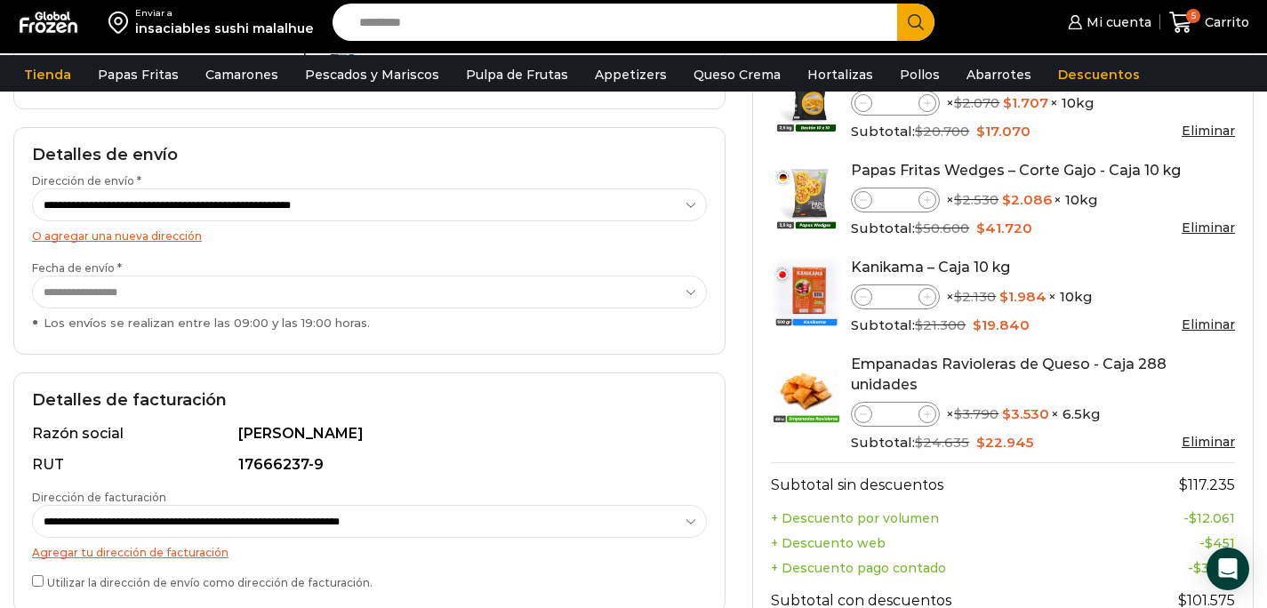
scroll to position [62, 0]
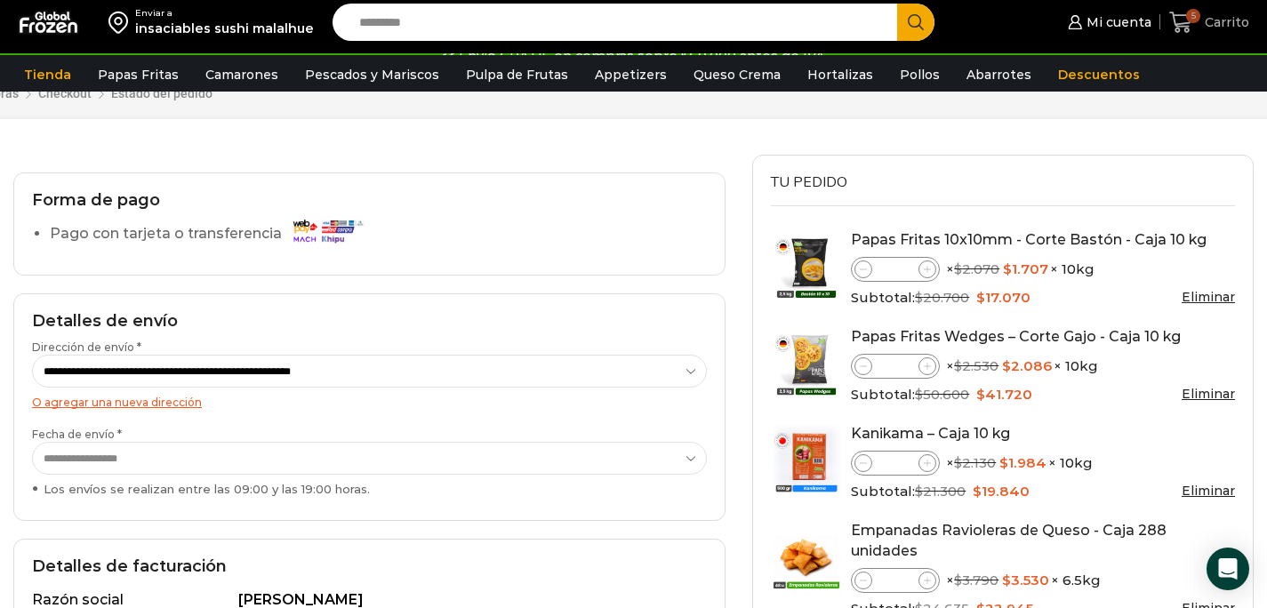
click at [1186, 23] on icon at bounding box center [1181, 23] width 24 height 24
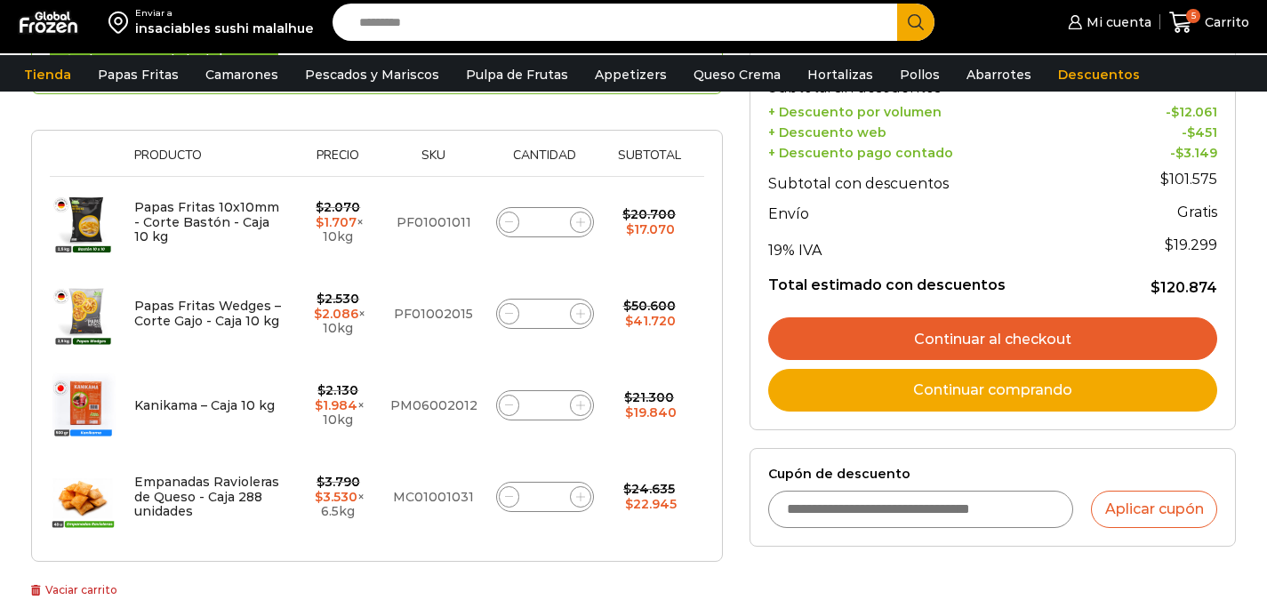
click at [578, 219] on icon at bounding box center [580, 222] width 8 height 8
type input "*"
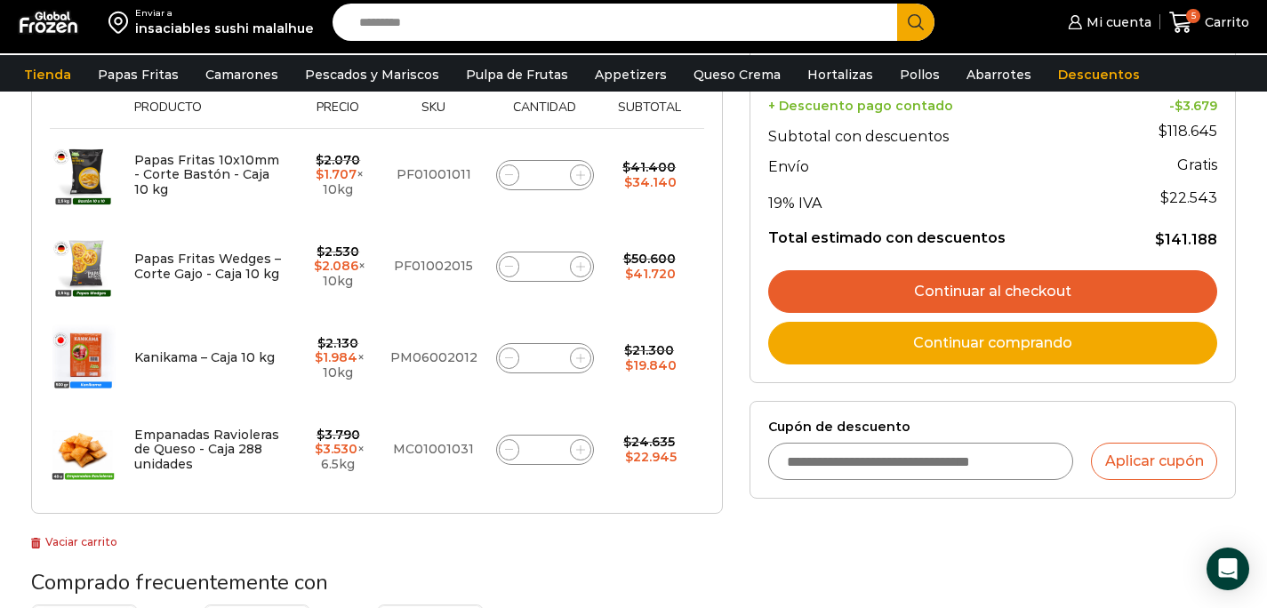
scroll to position [387, 0]
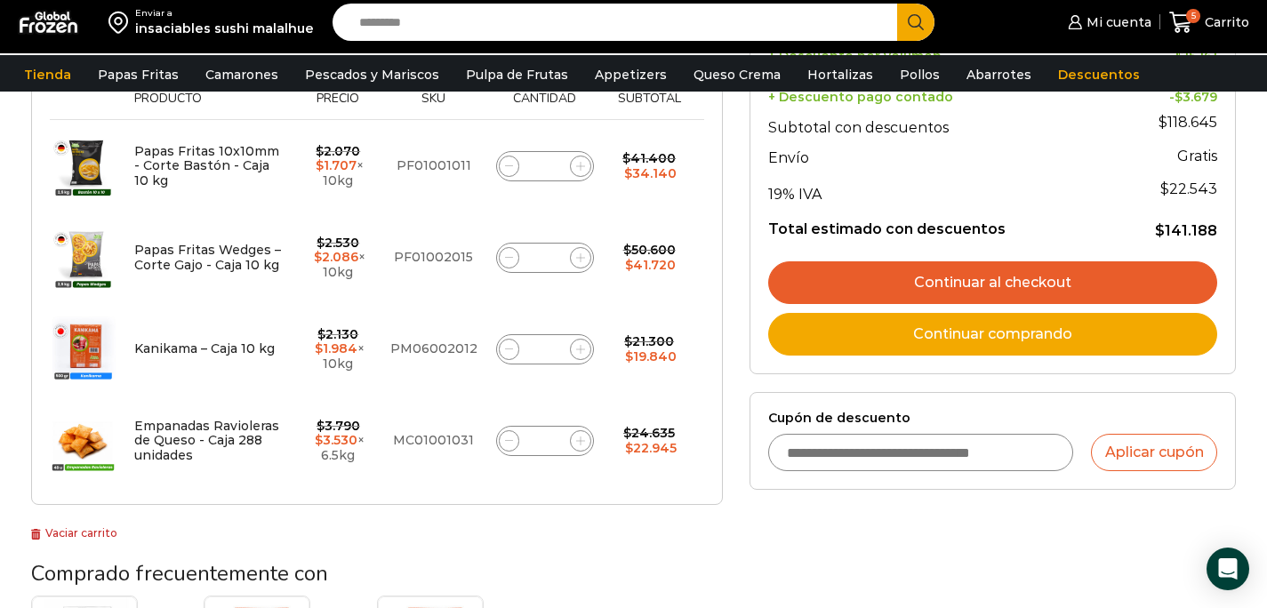
click at [509, 350] on icon at bounding box center [509, 349] width 8 height 8
type input "*"
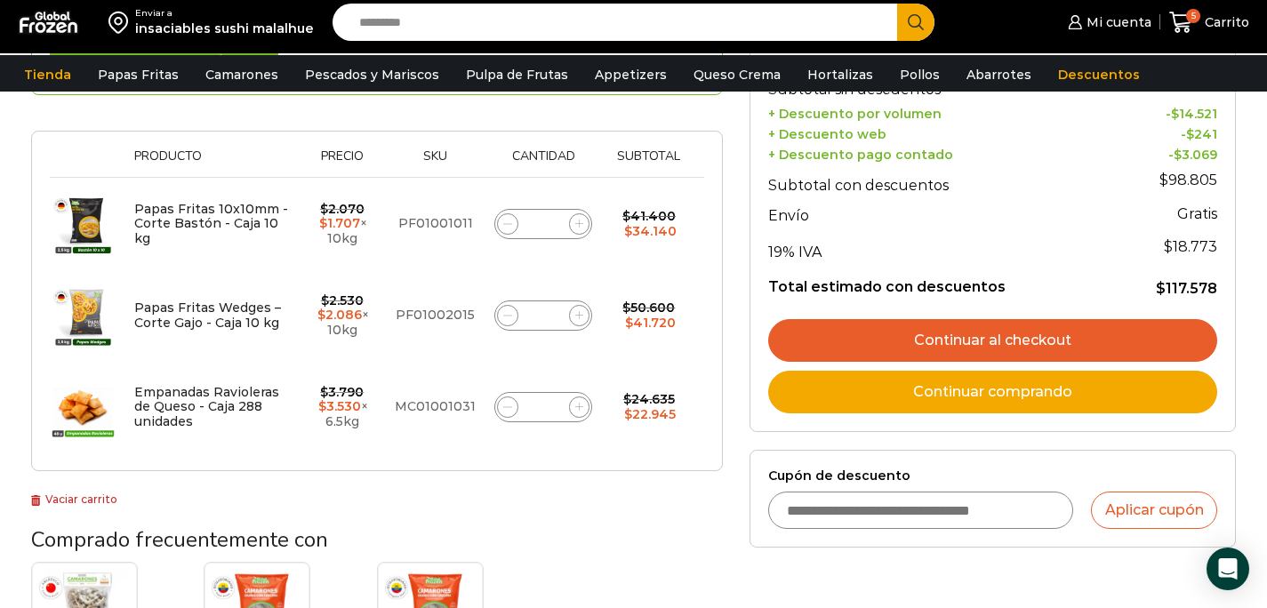
scroll to position [339, 0]
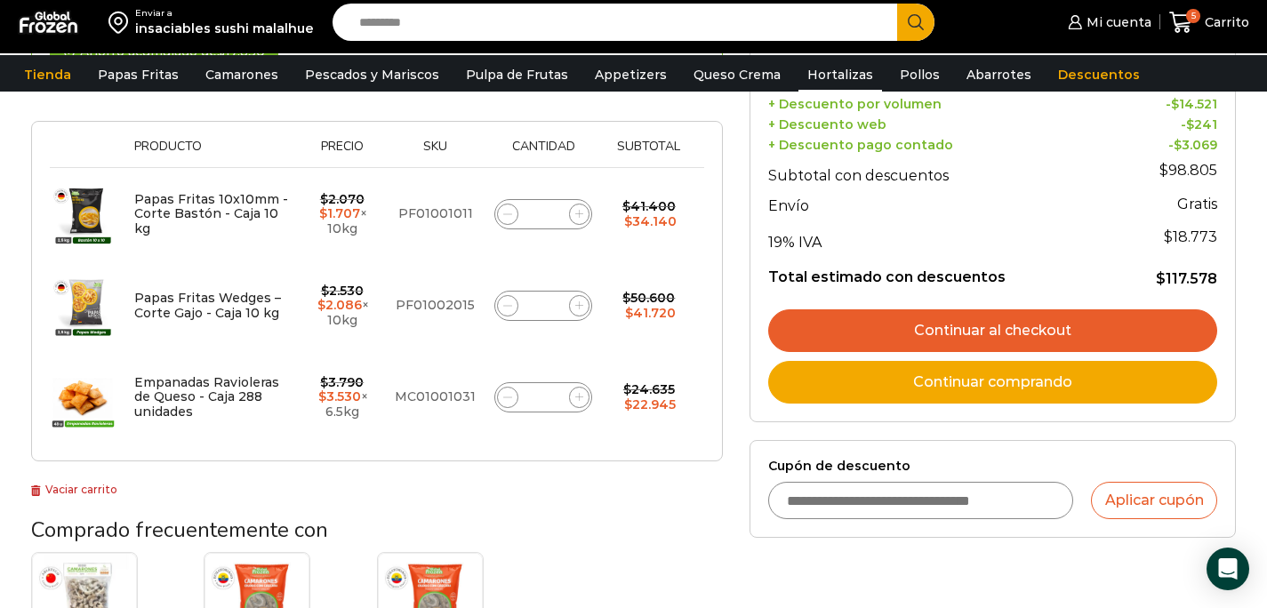
click at [809, 68] on link "Hortalizas" at bounding box center [841, 75] width 84 height 34
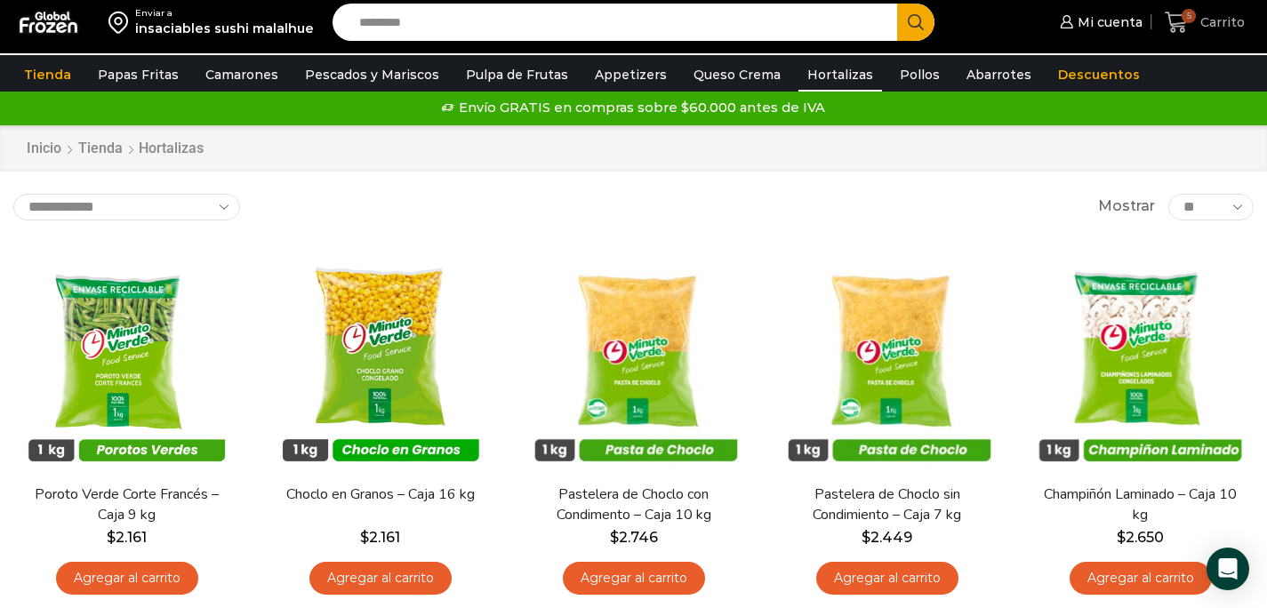
click at [1193, 23] on span "5" at bounding box center [1180, 23] width 31 height 24
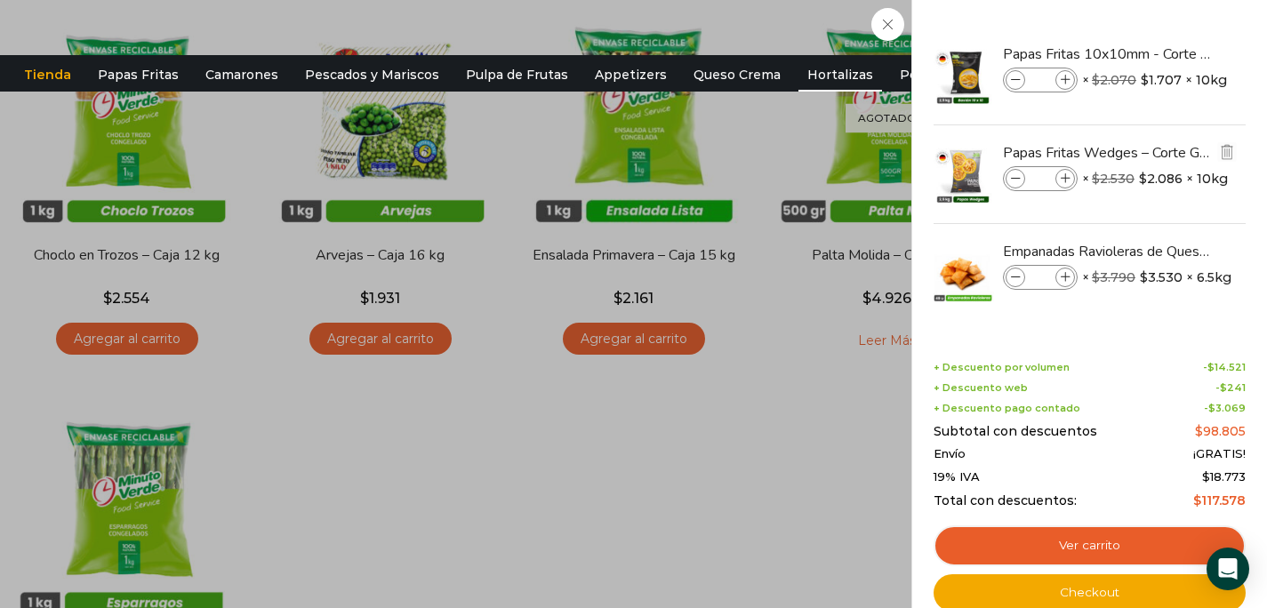
scroll to position [636, 0]
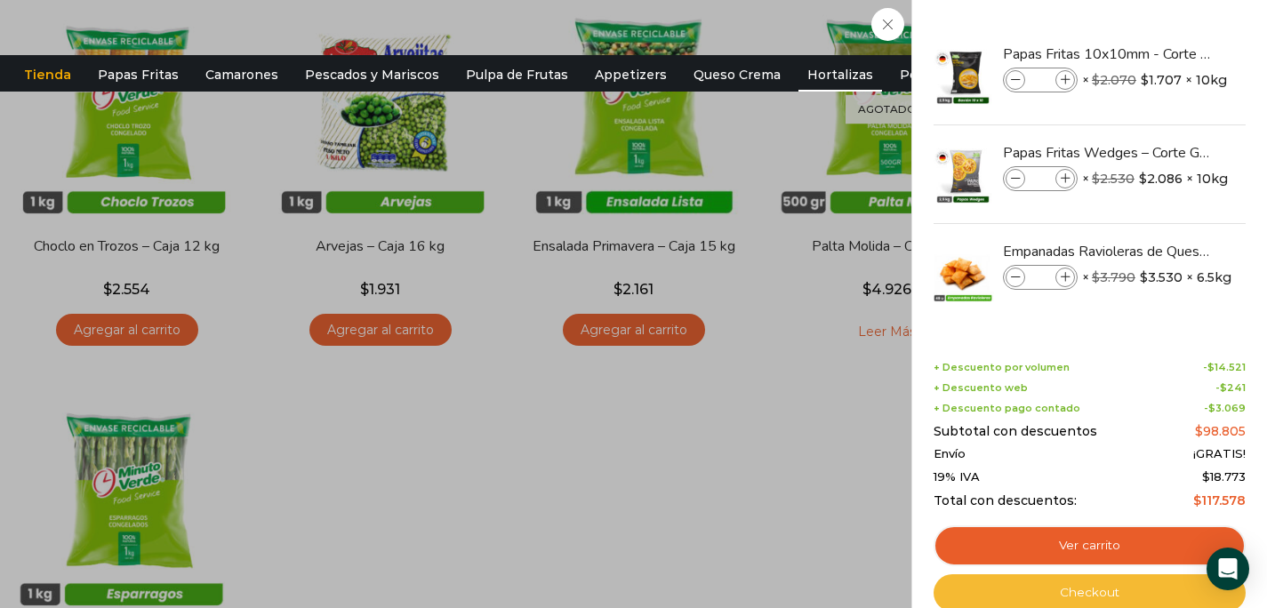
click at [1064, 585] on link "Checkout" at bounding box center [1090, 592] width 312 height 37
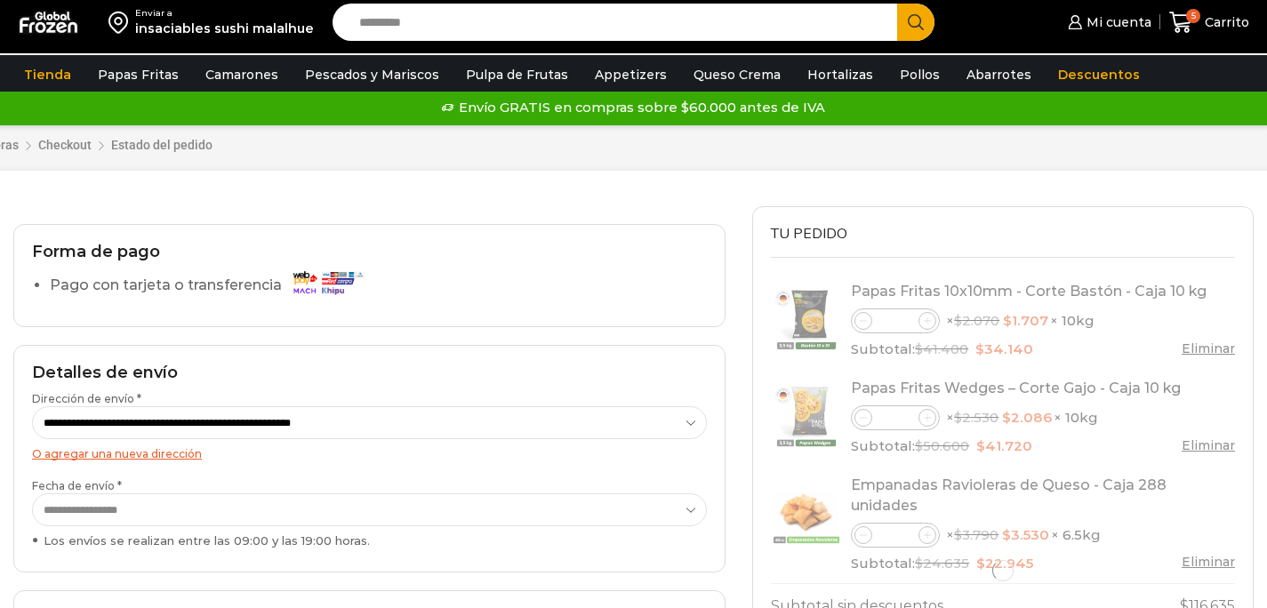
select select "*"
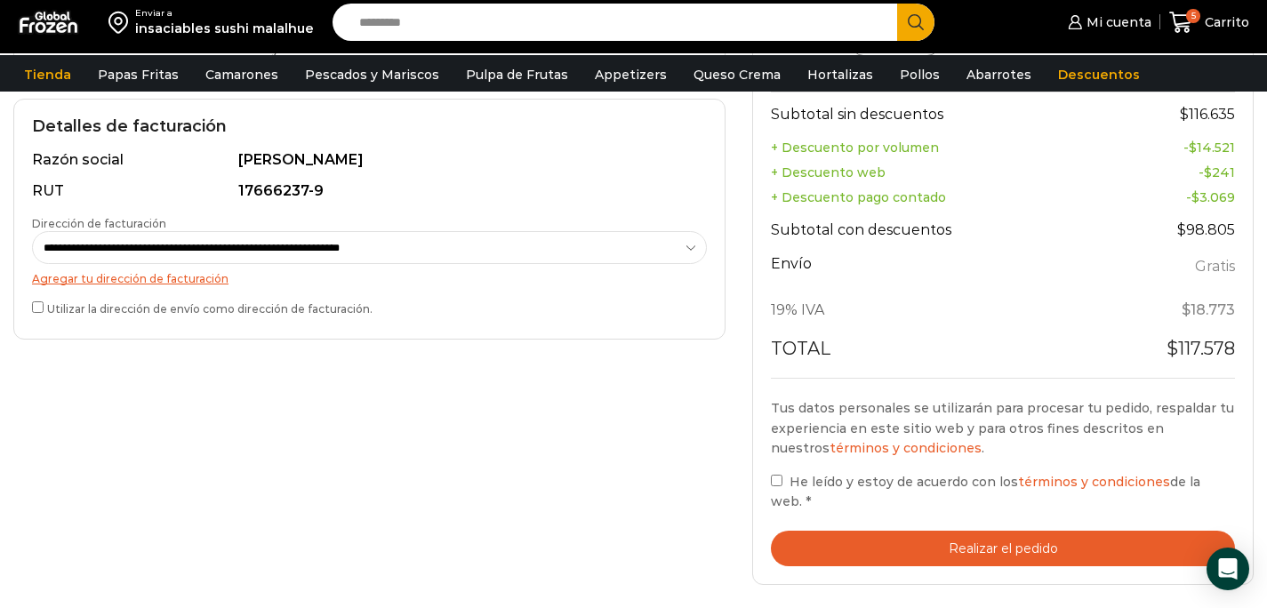
scroll to position [649, 0]
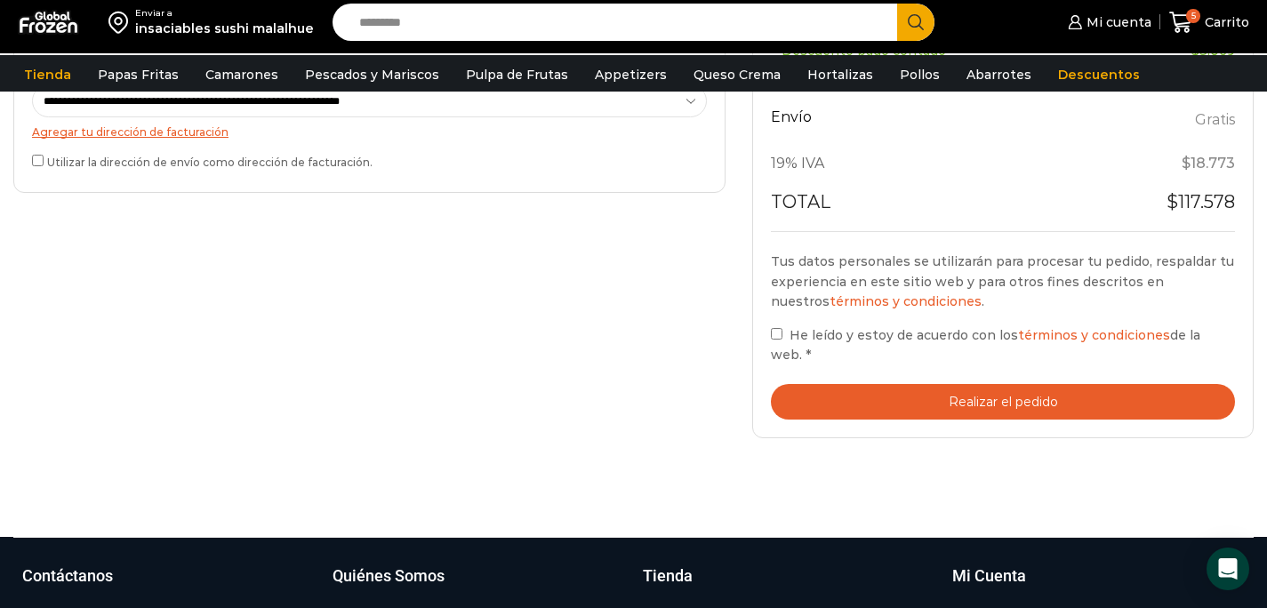
click at [906, 384] on button "Realizar el pedido" at bounding box center [1003, 402] width 464 height 36
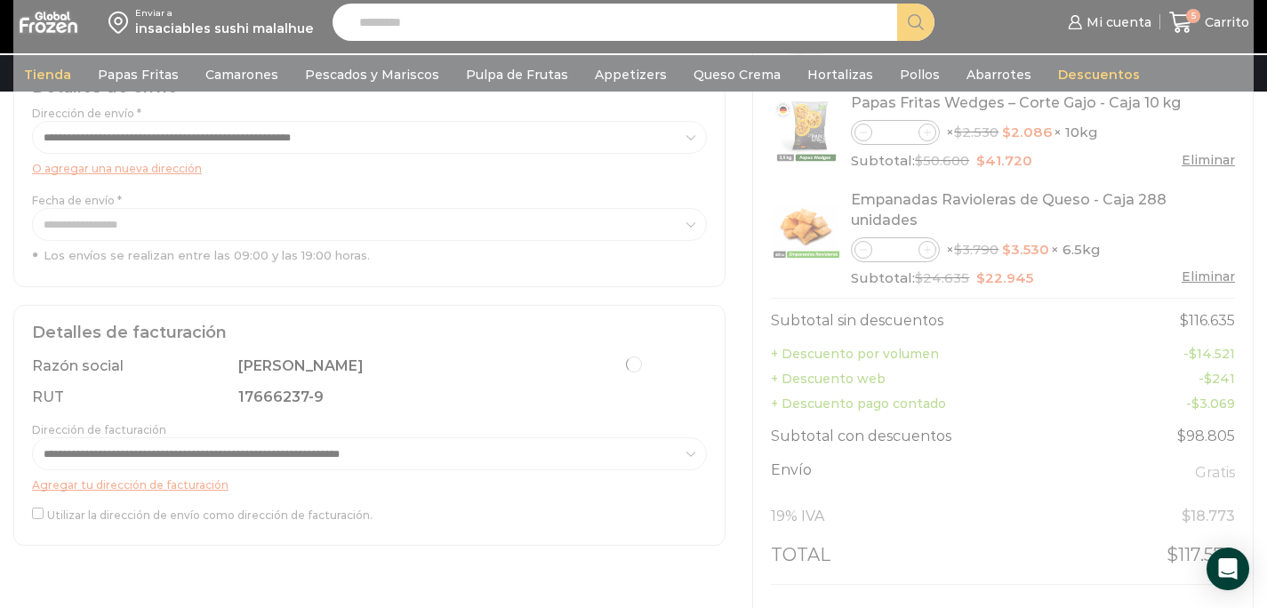
scroll to position [316, 0]
